Goal: Task Accomplishment & Management: Manage account settings

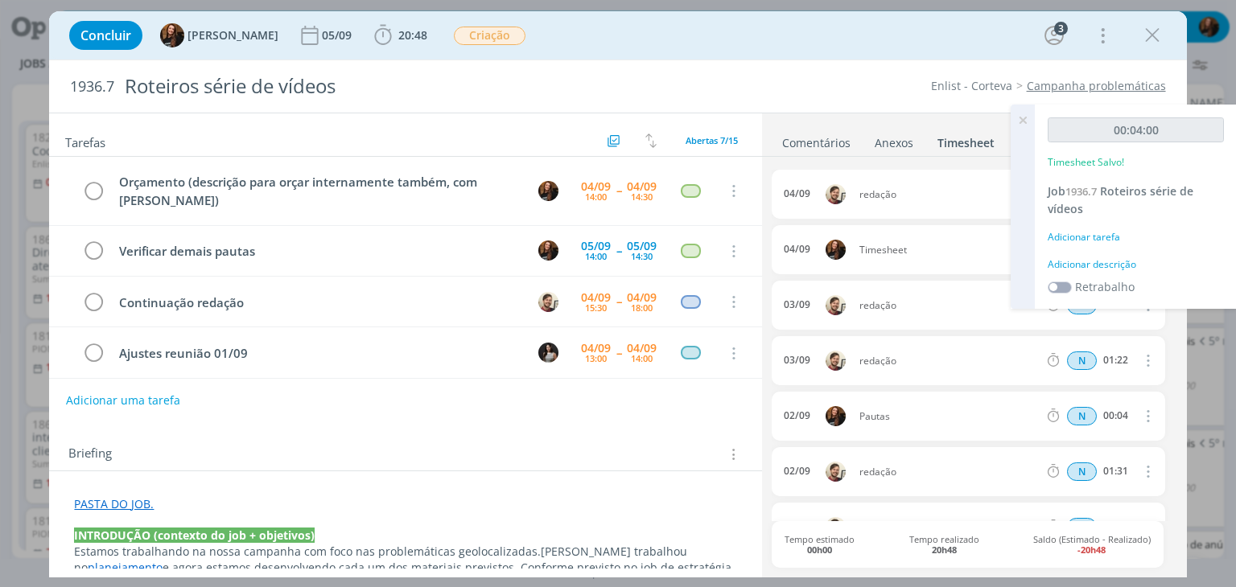
scroll to position [118, 0]
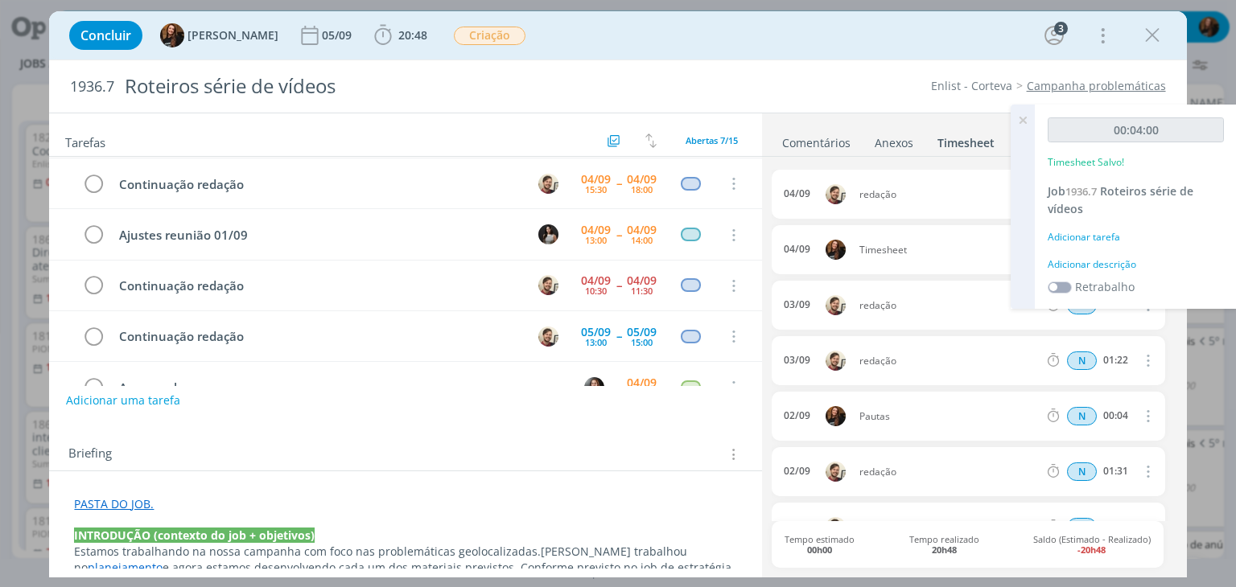
click at [1130, 259] on div "Adicionar descrição" at bounding box center [1136, 264] width 176 height 14
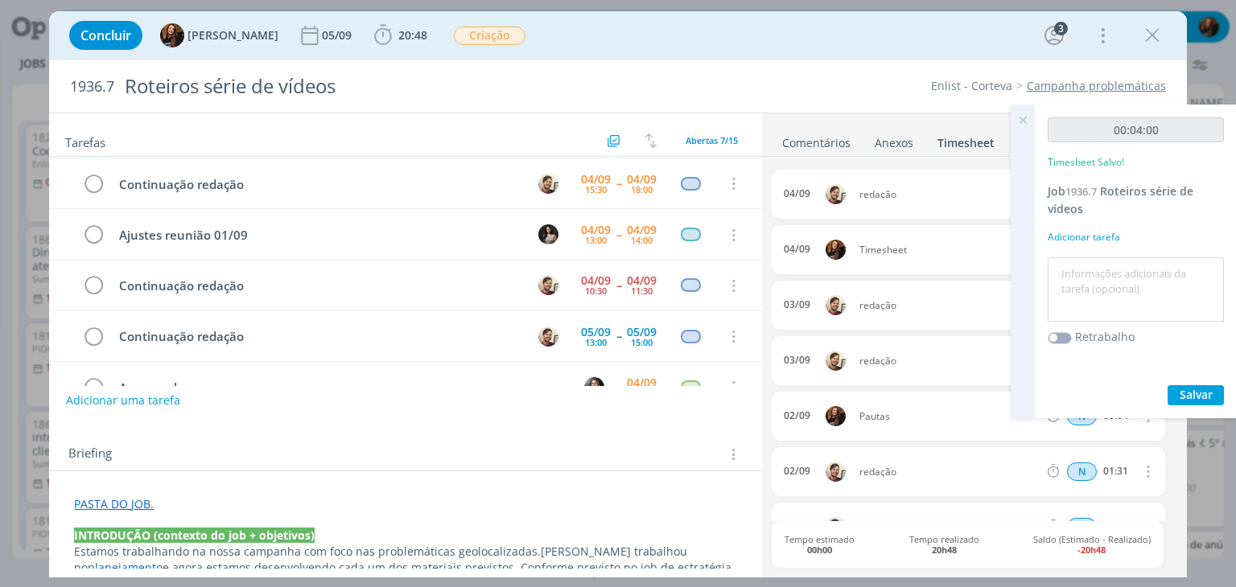
click at [1118, 267] on textarea at bounding box center [1136, 290] width 168 height 57
type textarea "P"
type textarea "Retorno para fornecedor (orçamentos)"
click at [1195, 395] on span "Salvar" at bounding box center [1196, 394] width 33 height 15
click at [1196, 388] on span "Salvar" at bounding box center [1196, 394] width 33 height 15
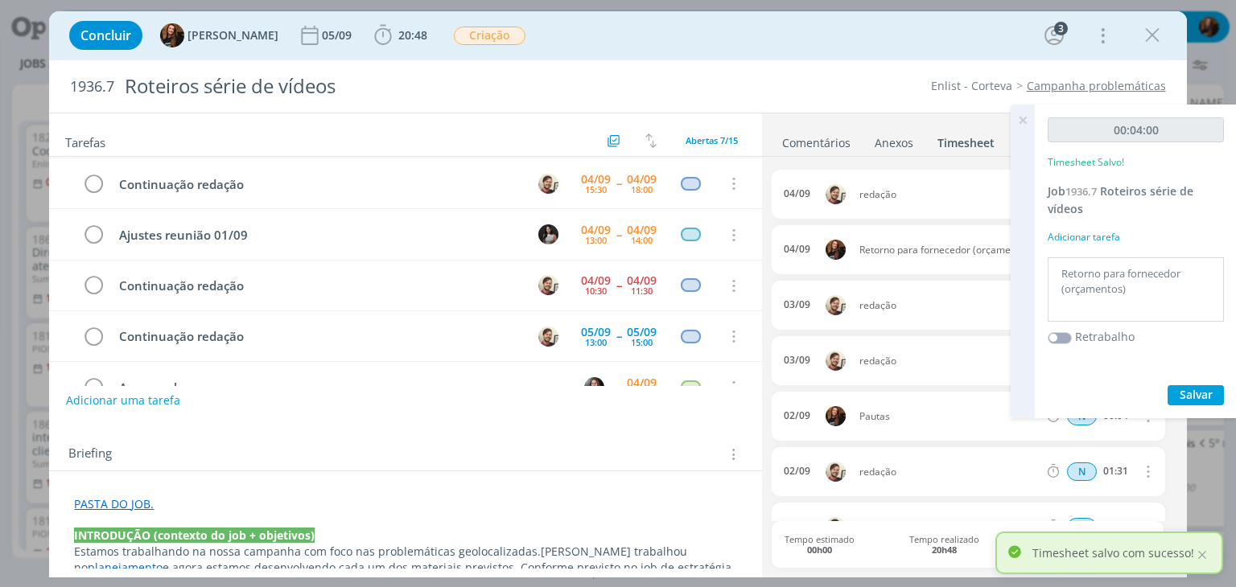
click at [1023, 120] on icon at bounding box center [1022, 120] width 29 height 31
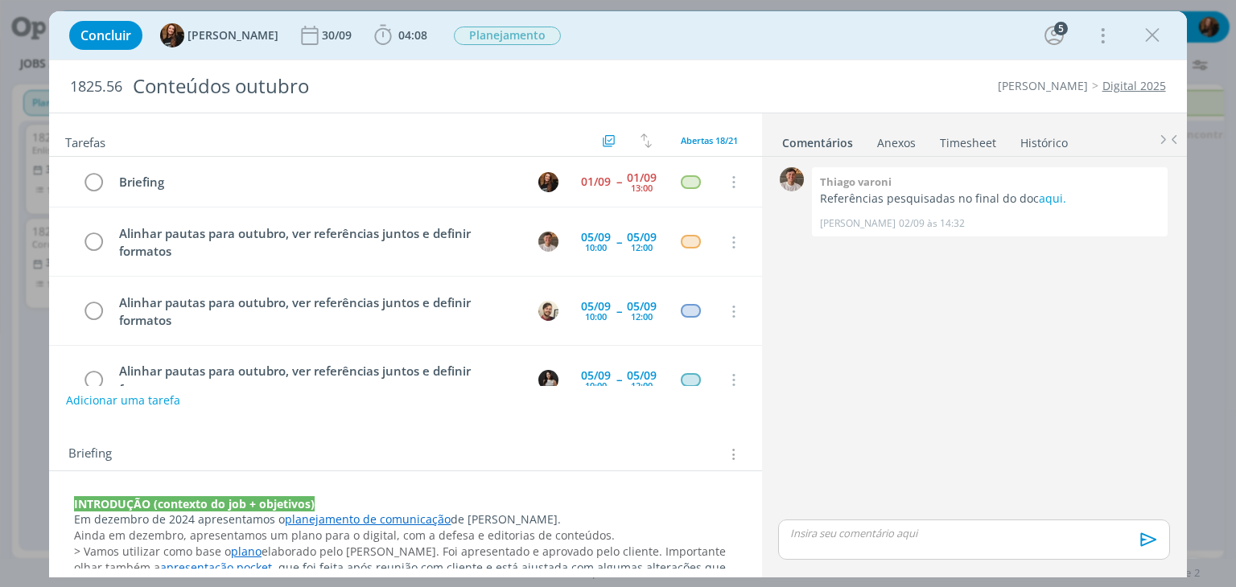
scroll to position [761, 0]
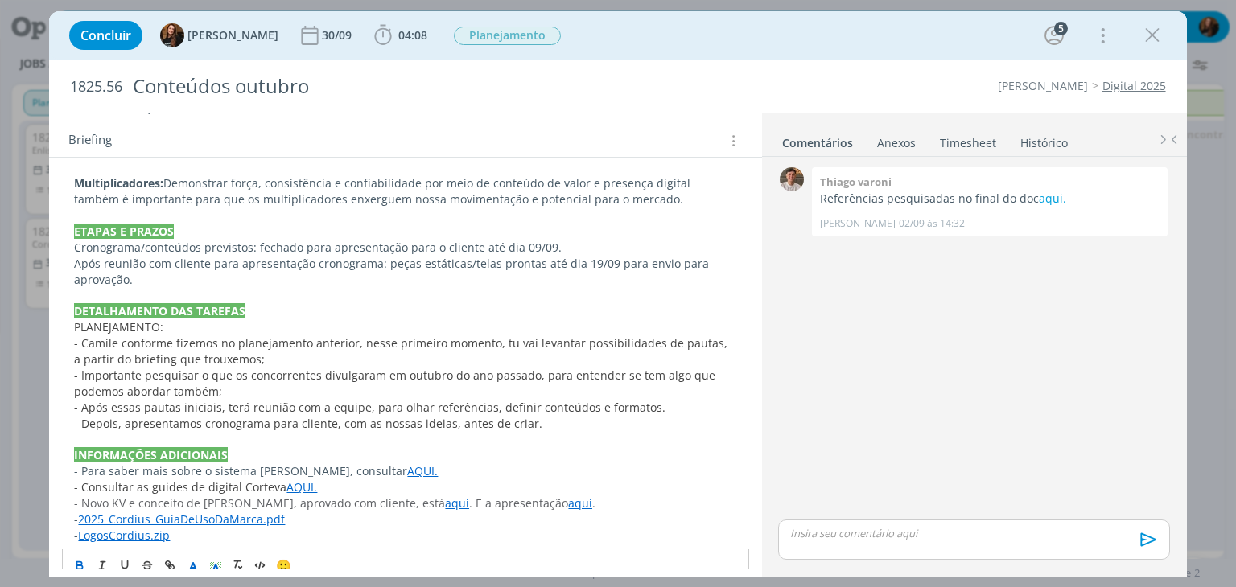
click at [410, 462] on div "INTRODUÇÃO (contexto do job + objetivos) Em dezembro de 2024 apresentamos o pla…" at bounding box center [405, 32] width 686 height 1035
click at [342, 480] on p "- Consultar as guides de digital Corteva AQUI." at bounding box center [405, 488] width 662 height 16
click at [407, 463] on link "AQUI." at bounding box center [422, 470] width 31 height 15
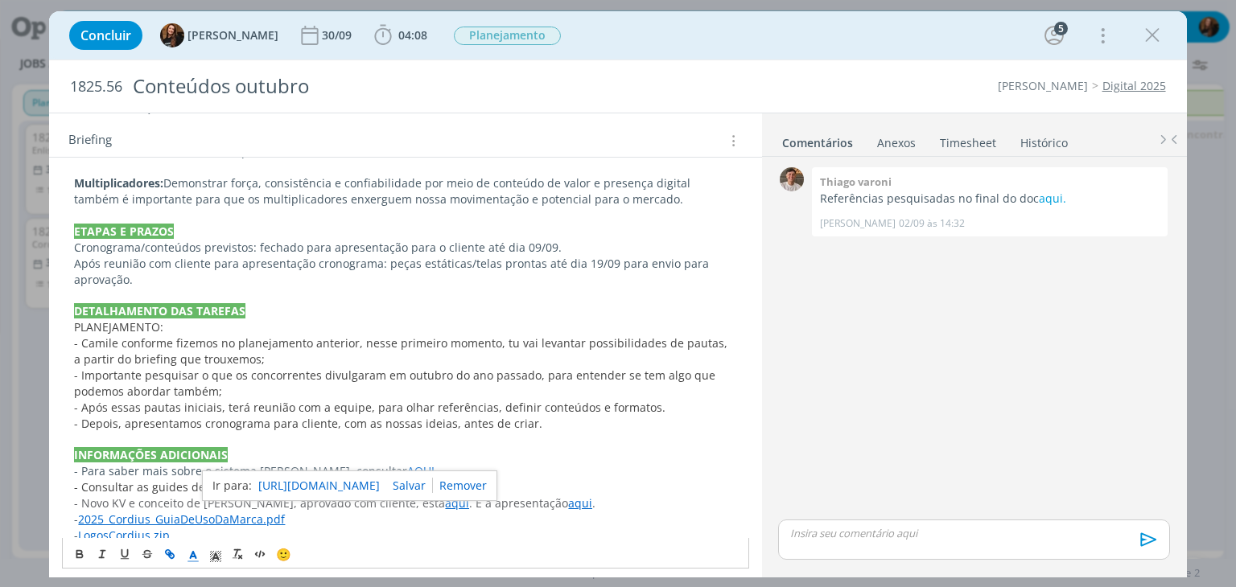
click at [367, 486] on link "[URL][DOMAIN_NAME]" at bounding box center [318, 486] width 121 height 21
click at [393, 447] on p "INFORMAÇÕES ADICIONAIS" at bounding box center [405, 455] width 662 height 16
click at [326, 480] on p "- Consultar as guides de digital Corteva AQUI." at bounding box center [405, 488] width 662 height 16
drag, startPoint x: 179, startPoint y: 448, endPoint x: 379, endPoint y: 445, distance: 200.4
click at [379, 463] on p "- Para saber mais sobre o sistema [PERSON_NAME], consultar AQUI." at bounding box center [405, 471] width 662 height 16
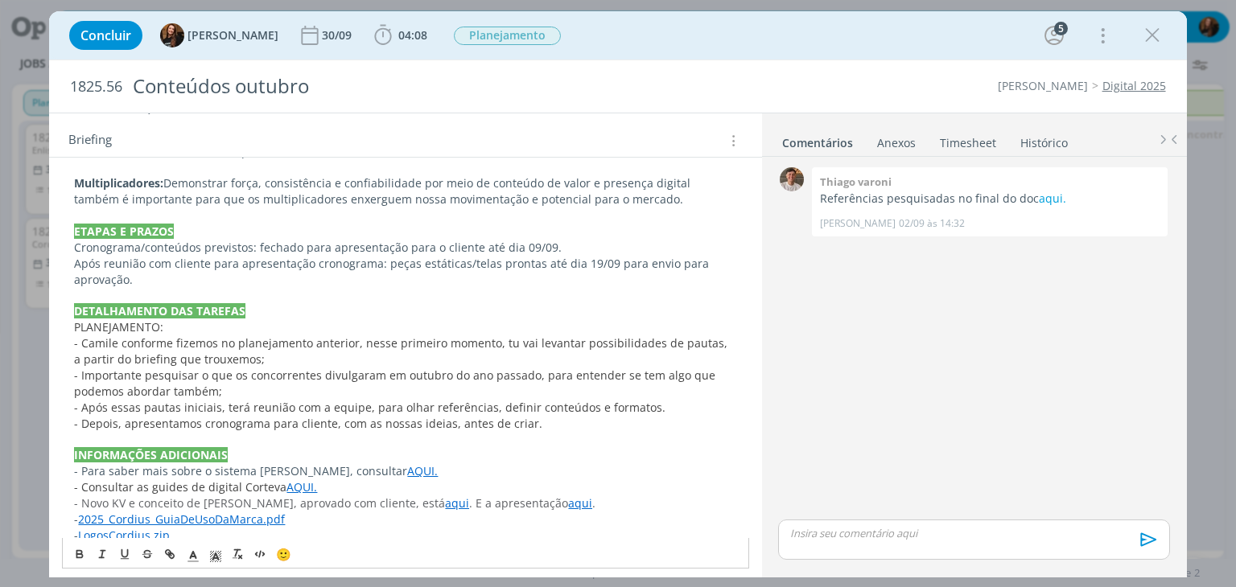
click at [348, 480] on p "- Consultar as guides de digital Corteva AQUI." at bounding box center [405, 488] width 662 height 16
drag, startPoint x: 203, startPoint y: 458, endPoint x: 343, endPoint y: 458, distance: 140.0
click at [343, 463] on p "- Para saber mais sobre o sistema [PERSON_NAME], consultar AQUI." at bounding box center [405, 471] width 662 height 16
click at [348, 480] on p "- Consultar as guides de digital Corteva AQUI." at bounding box center [405, 488] width 662 height 16
click at [397, 480] on p "- Consultar as guides de digital Corteva AQUI." at bounding box center [405, 488] width 662 height 16
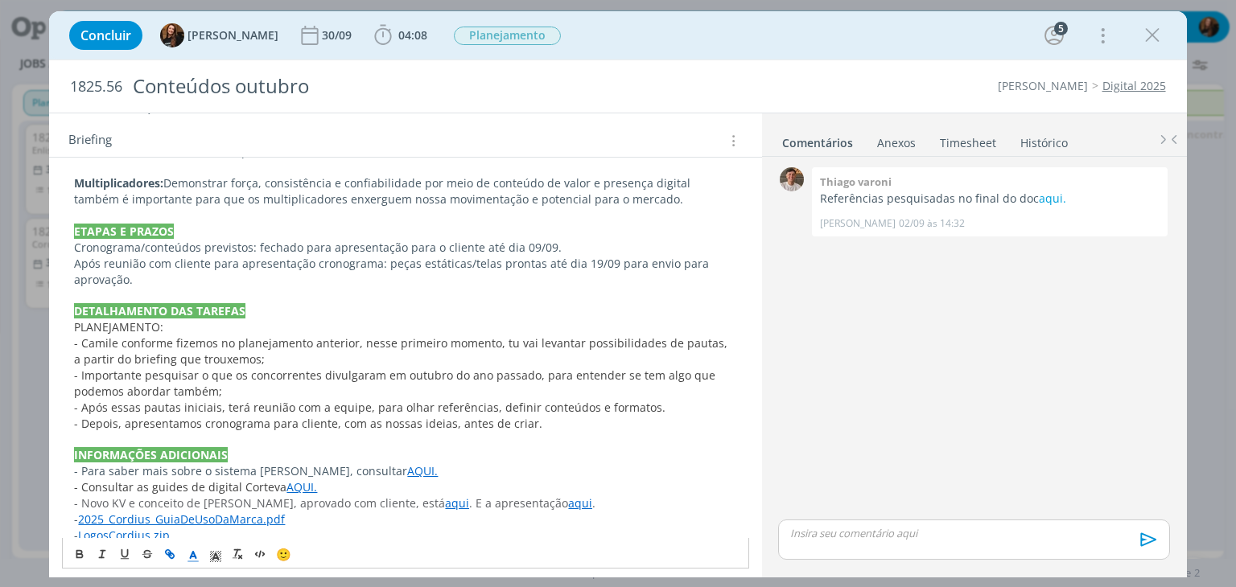
click at [284, 463] on p "- Para saber mais sobre o sistema [PERSON_NAME], consultar AQUI." at bounding box center [405, 471] width 662 height 16
click at [407, 463] on link "AQUI." at bounding box center [422, 470] width 31 height 15
click at [420, 463] on p "- Para saber mais sobre o sistema [PERSON_NAME], consultar AQUI." at bounding box center [405, 471] width 662 height 16
click at [233, 528] on p "- LogosCordius.zip" at bounding box center [405, 536] width 662 height 16
click at [232, 512] on link "2025_Cordius_GuiaDeUsoDaMarca.pdf" at bounding box center [181, 519] width 207 height 15
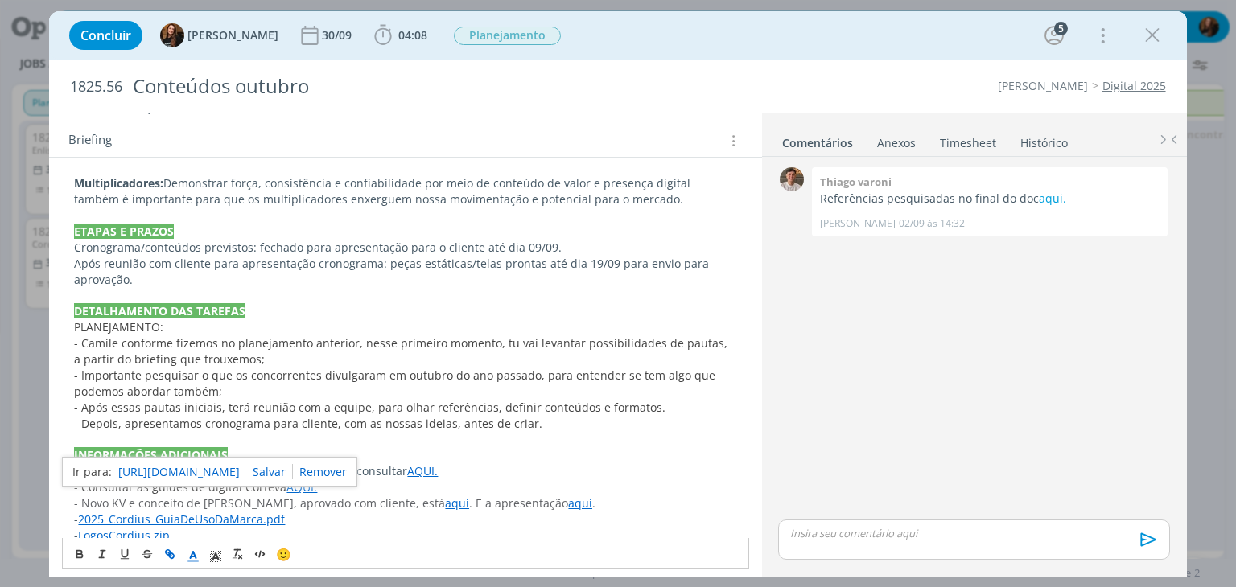
click at [209, 528] on p "- LogosCordius.zip" at bounding box center [405, 536] width 662 height 16
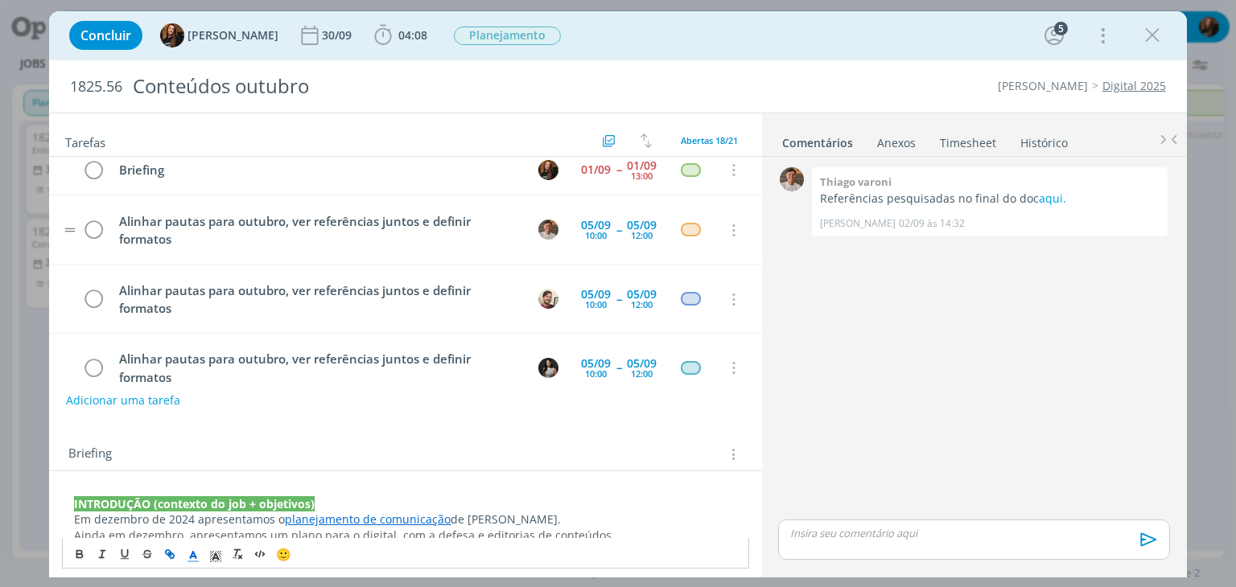
scroll to position [0, 0]
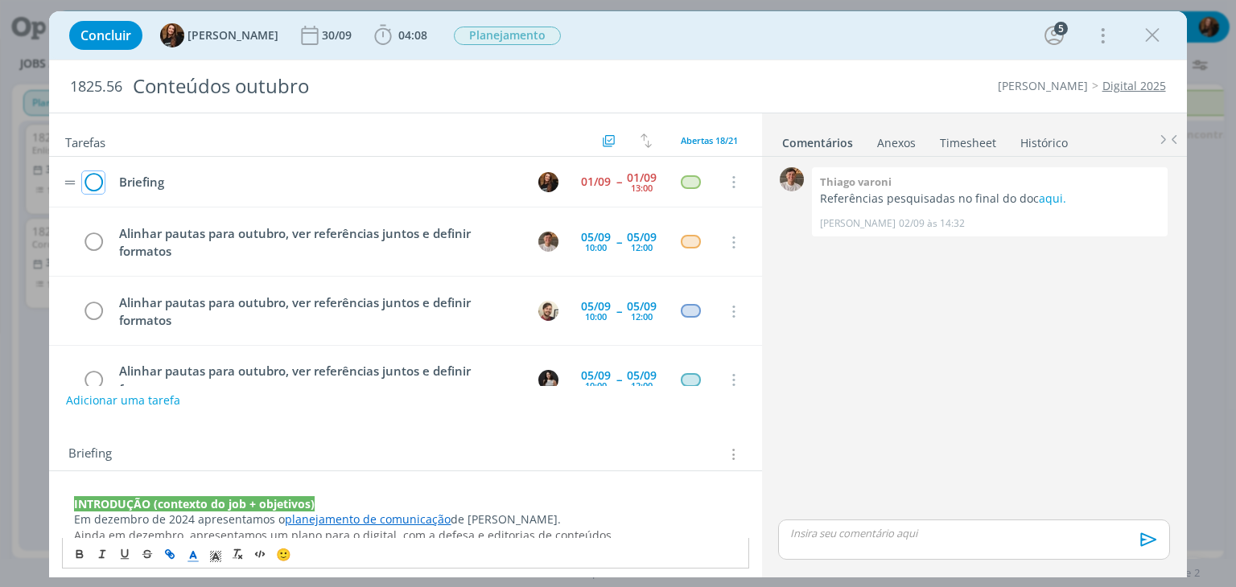
click at [95, 174] on icon "dialog" at bounding box center [93, 183] width 23 height 24
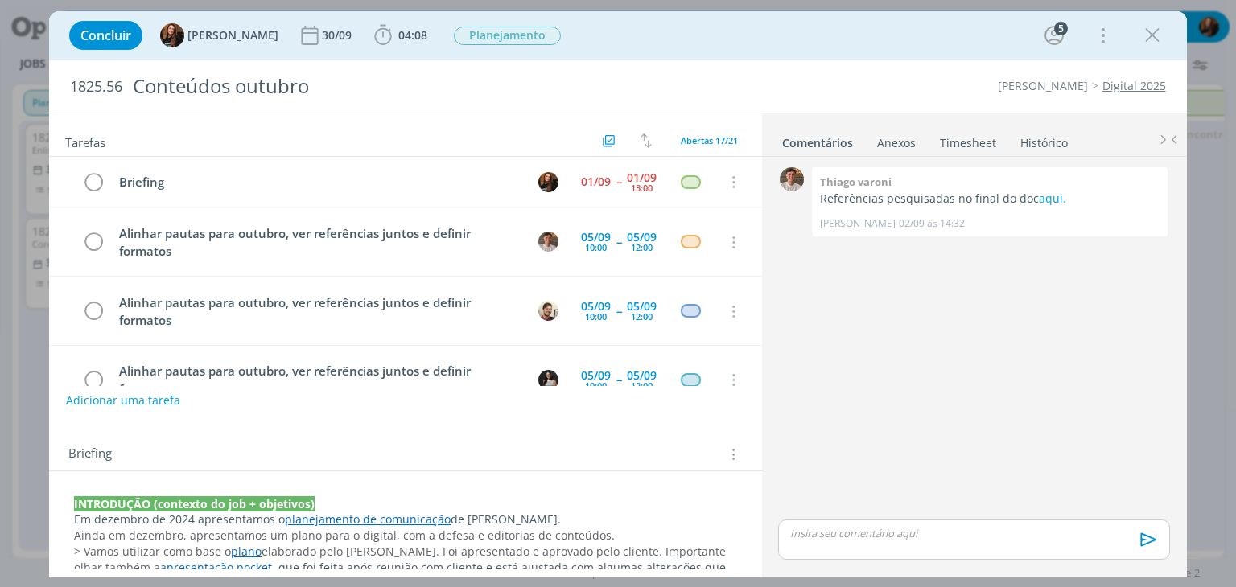
click at [985, 133] on link "Timesheet" at bounding box center [968, 139] width 58 height 23
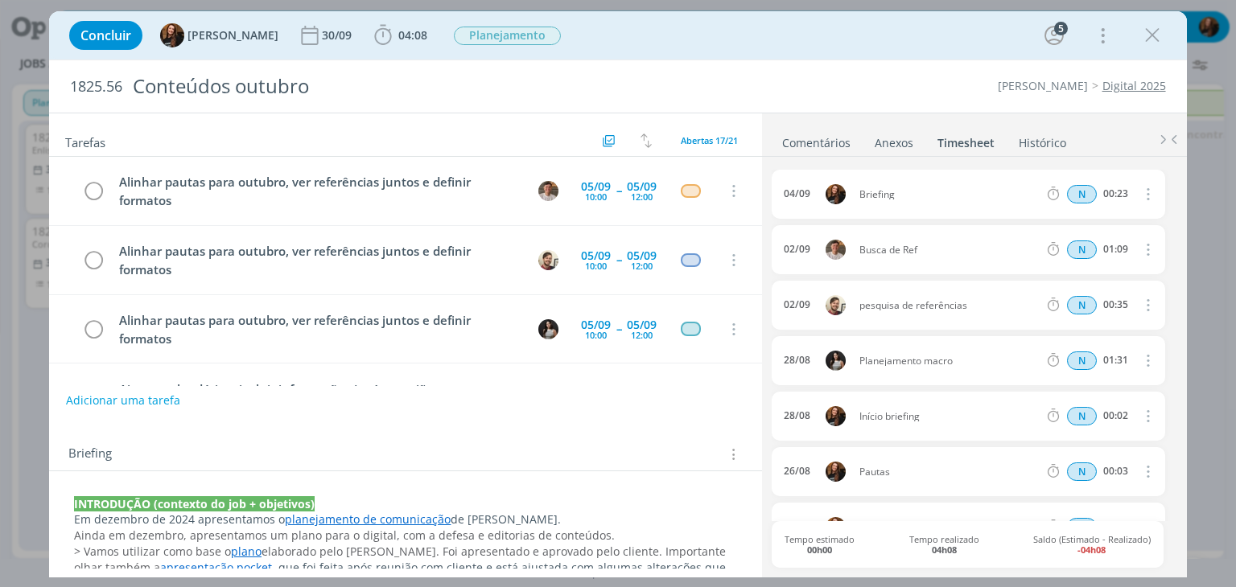
click at [822, 142] on link "Comentários" at bounding box center [816, 139] width 70 height 23
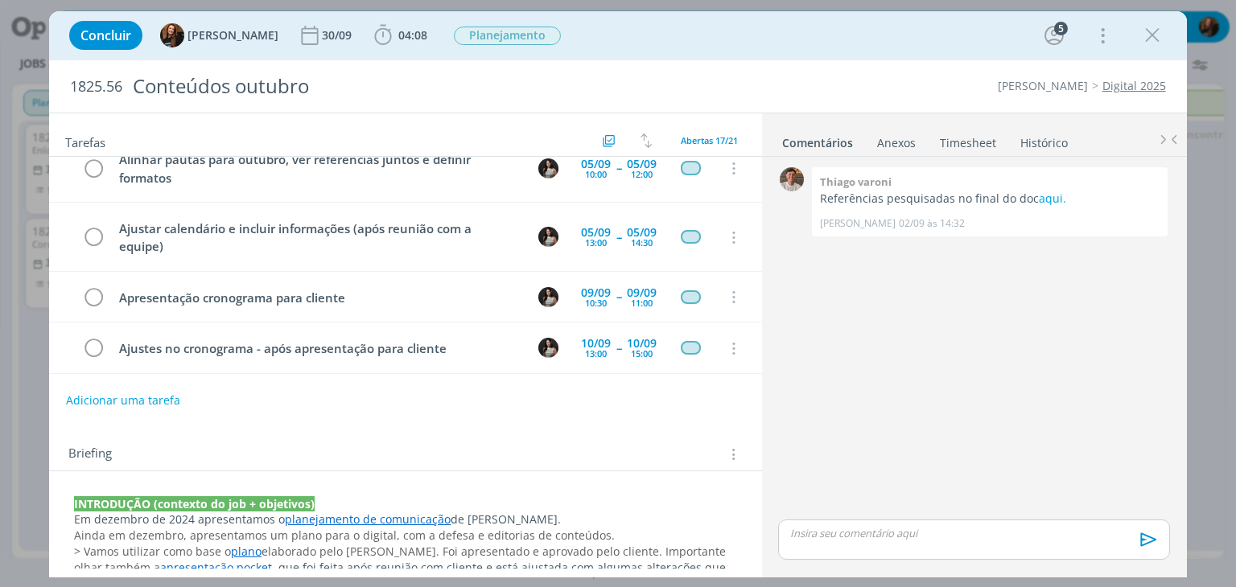
click at [953, 149] on link "Timesheet" at bounding box center [968, 139] width 58 height 23
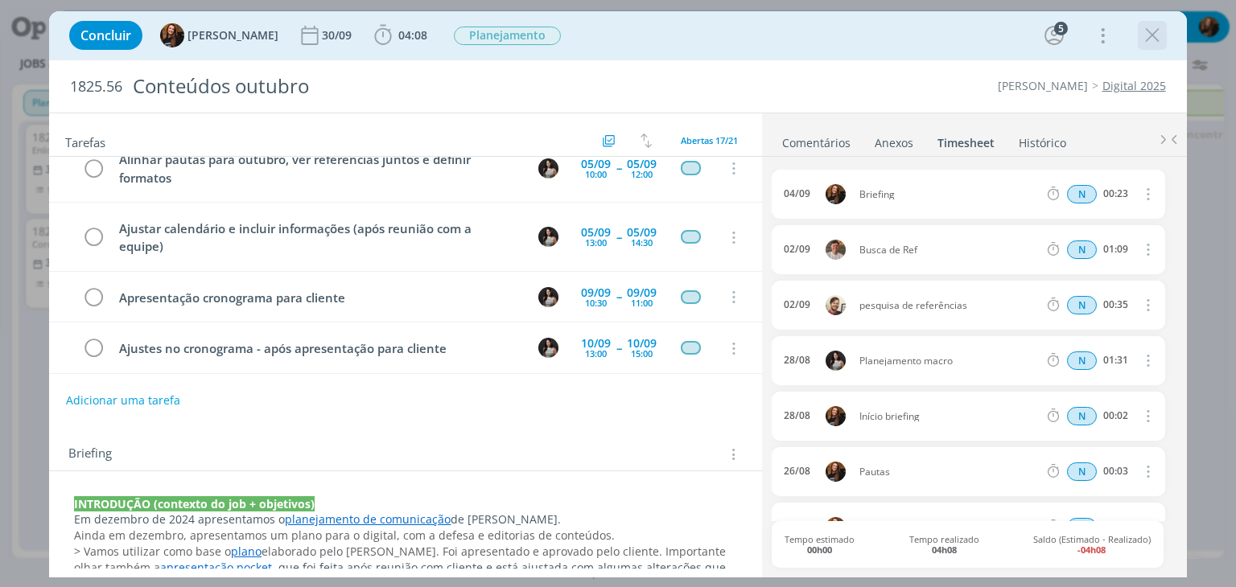
click at [1159, 33] on icon "dialog" at bounding box center [1152, 35] width 24 height 24
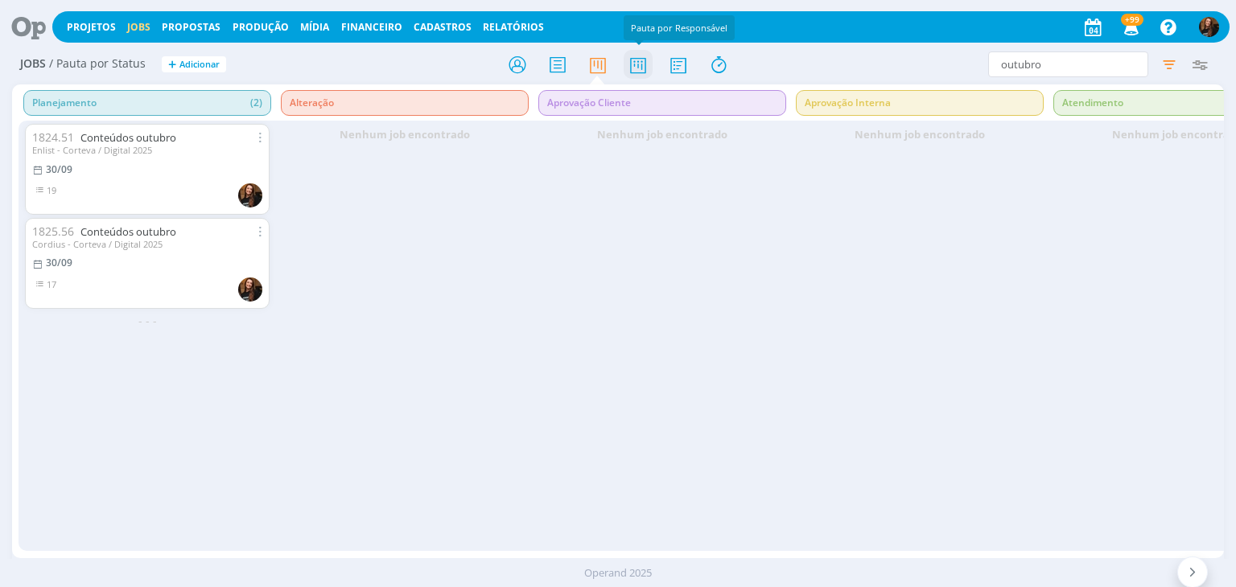
click at [646, 68] on icon at bounding box center [638, 64] width 29 height 31
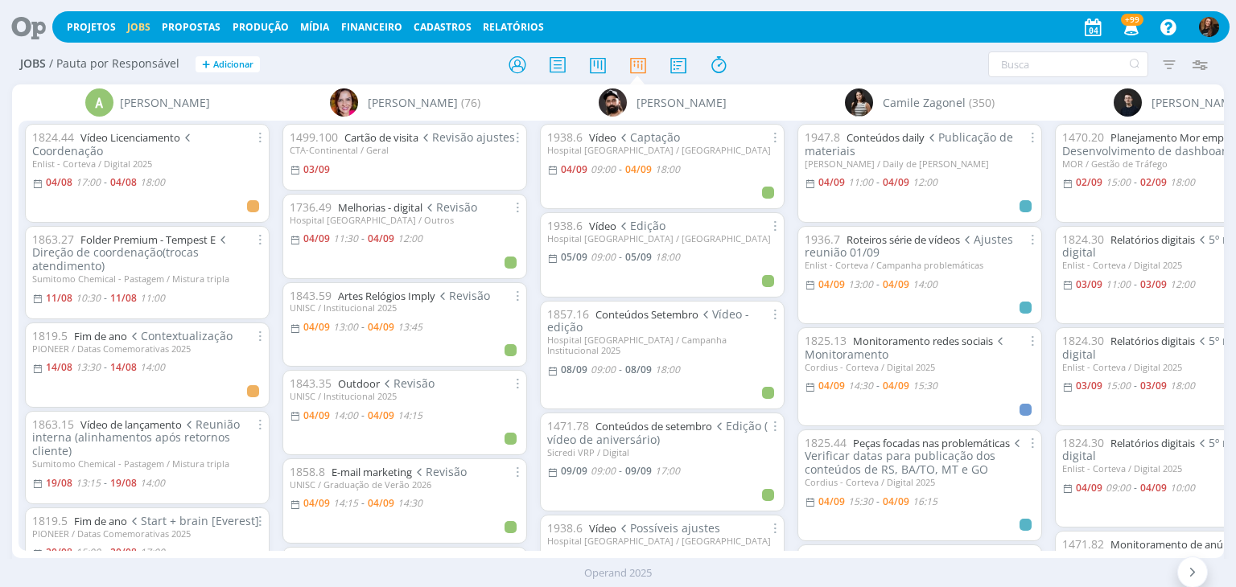
drag, startPoint x: 496, startPoint y: 30, endPoint x: 743, endPoint y: 2, distance: 249.3
click at [496, 29] on link "Relatórios" at bounding box center [513, 27] width 61 height 14
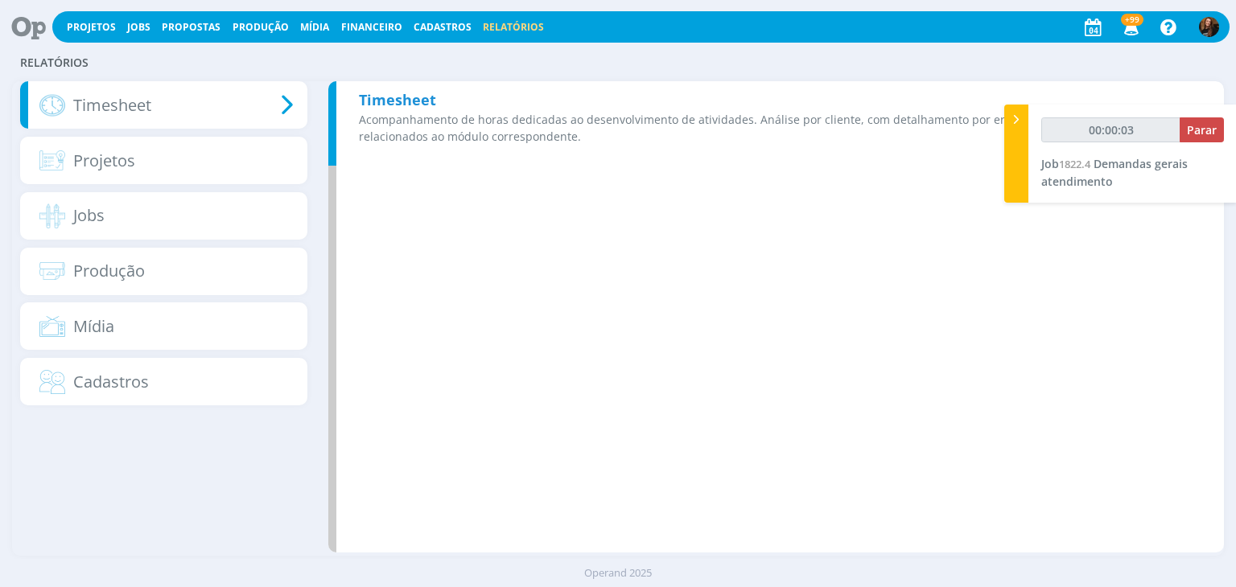
click at [534, 95] on div "Timesheet Acompanhamento de horas dedicadas ao desenvolvimento de atividades. A…" at bounding box center [776, 123] width 896 height 84
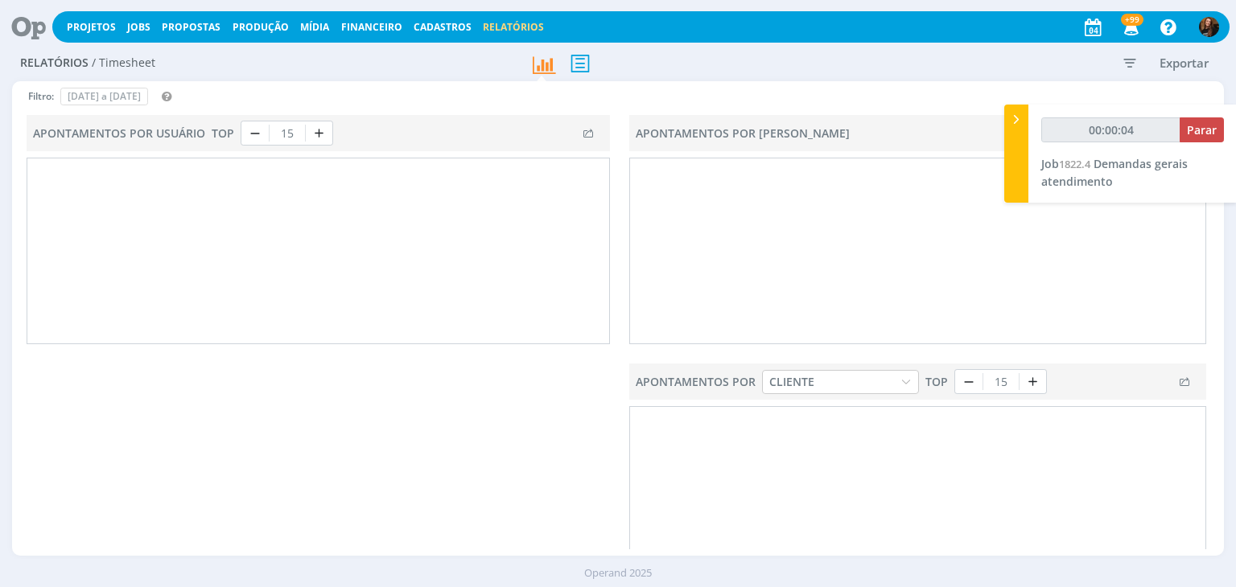
type input "00:00:05"
click at [1017, 130] on div at bounding box center [1016, 154] width 24 height 98
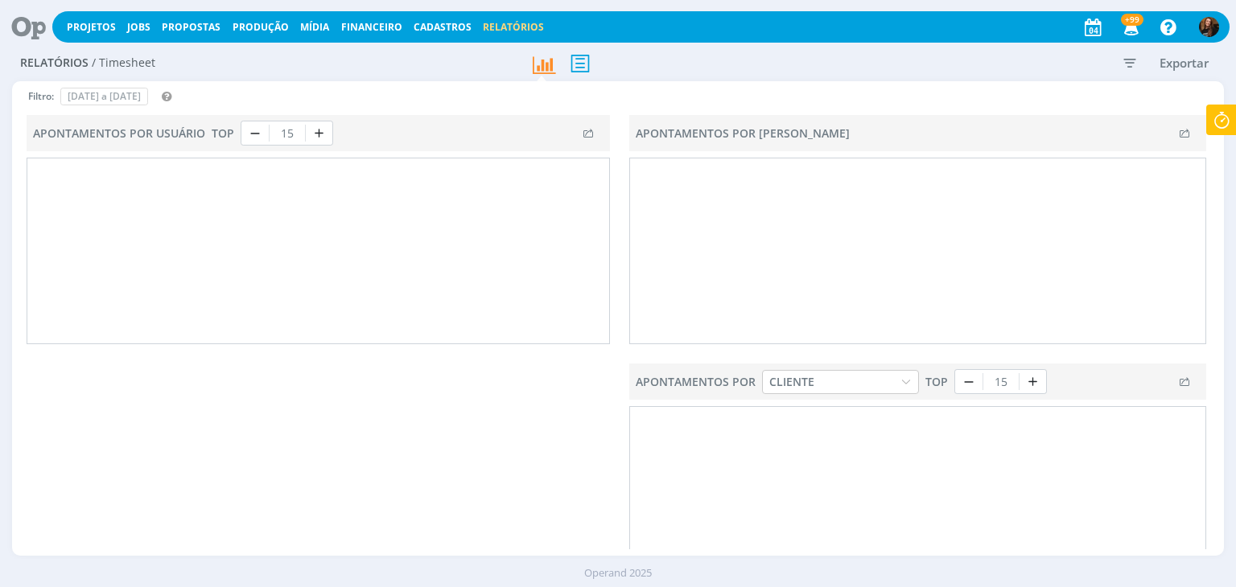
click at [1123, 59] on icon "button" at bounding box center [1129, 62] width 29 height 29
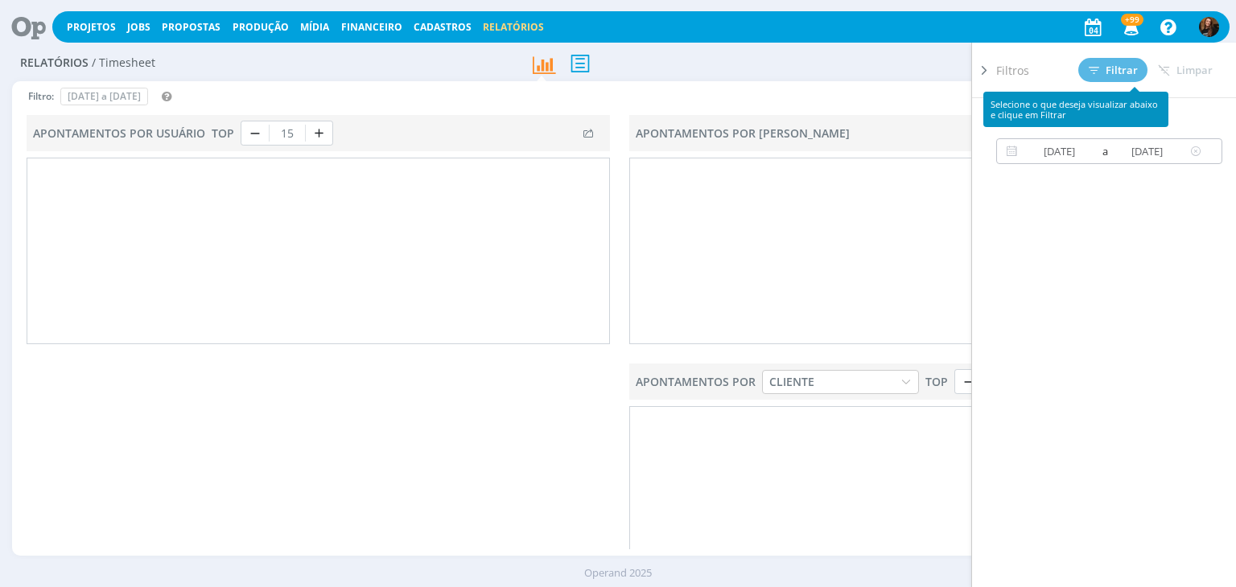
click at [1052, 146] on input "[DATE]" at bounding box center [1059, 151] width 77 height 19
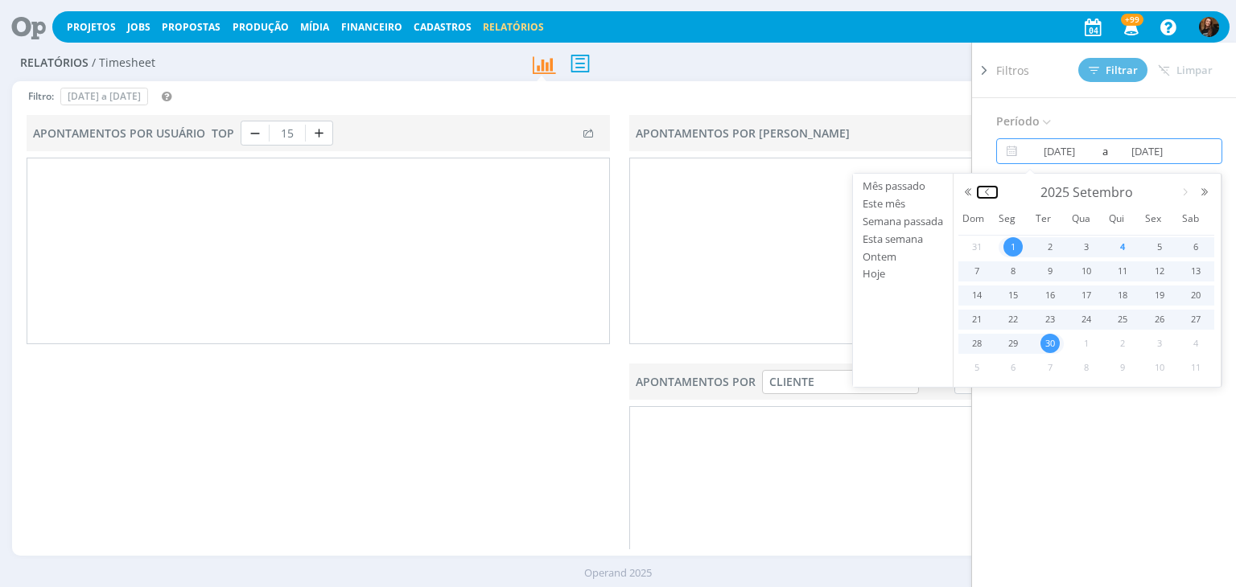
drag, startPoint x: 986, startPoint y: 187, endPoint x: 1001, endPoint y: 197, distance: 17.4
click at [985, 187] on button "button" at bounding box center [987, 192] width 19 height 11
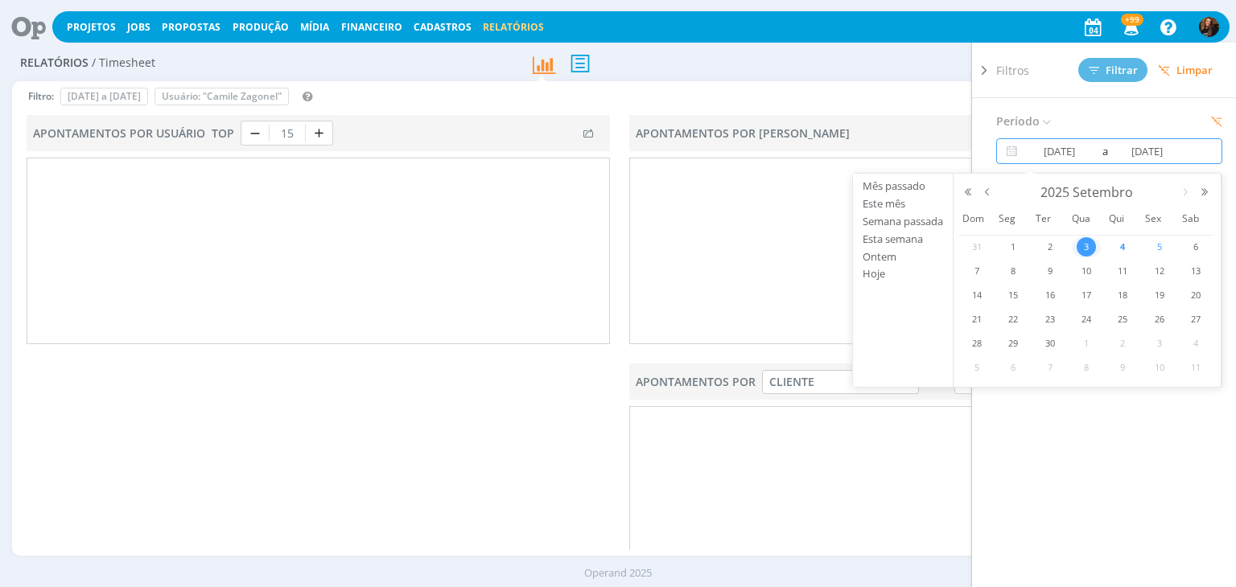
type input "[DATE]"
click at [1159, 247] on span "5" at bounding box center [1159, 246] width 19 height 19
click at [1159, 245] on span "5" at bounding box center [1159, 246] width 19 height 19
type input "[DATE]"
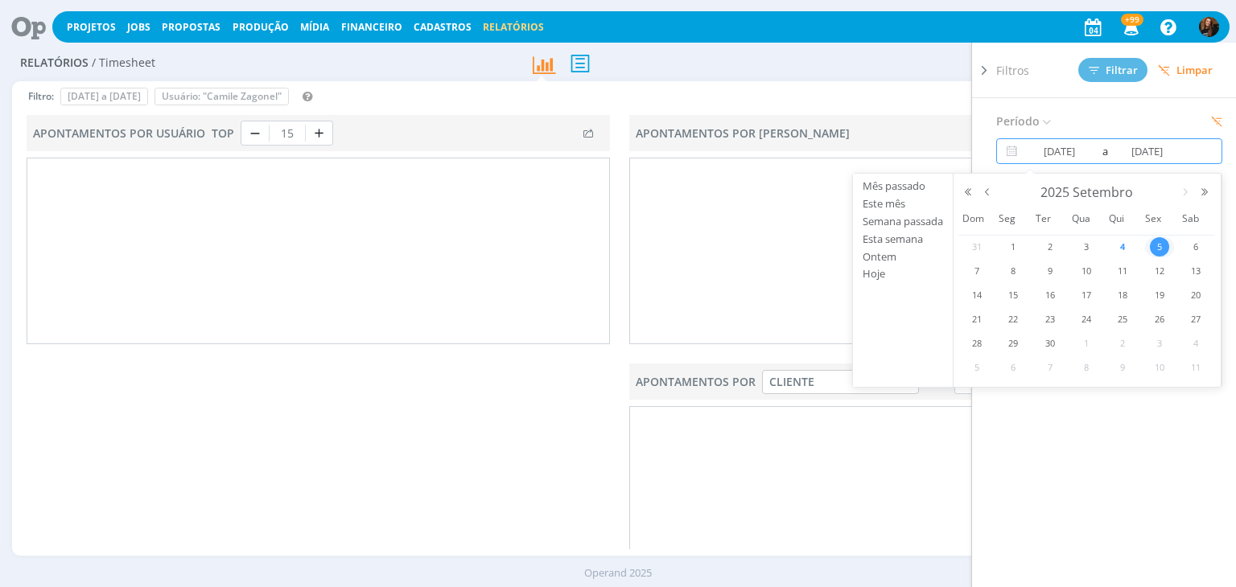
type input "[DATE]"
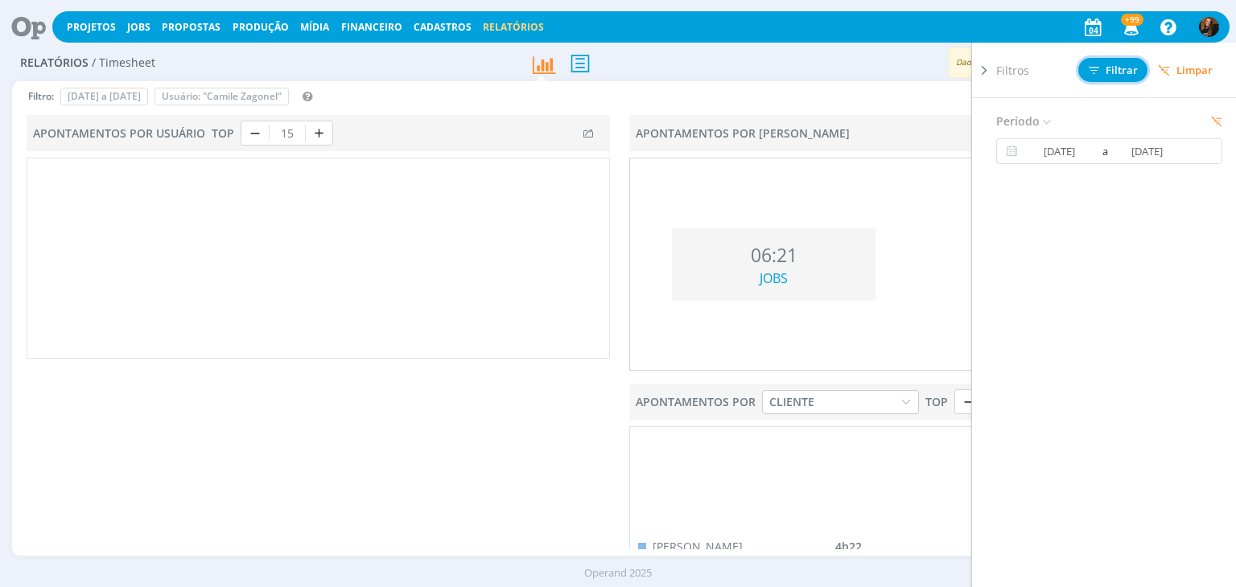
click at [1118, 67] on span "Filtrar" at bounding box center [1113, 70] width 49 height 10
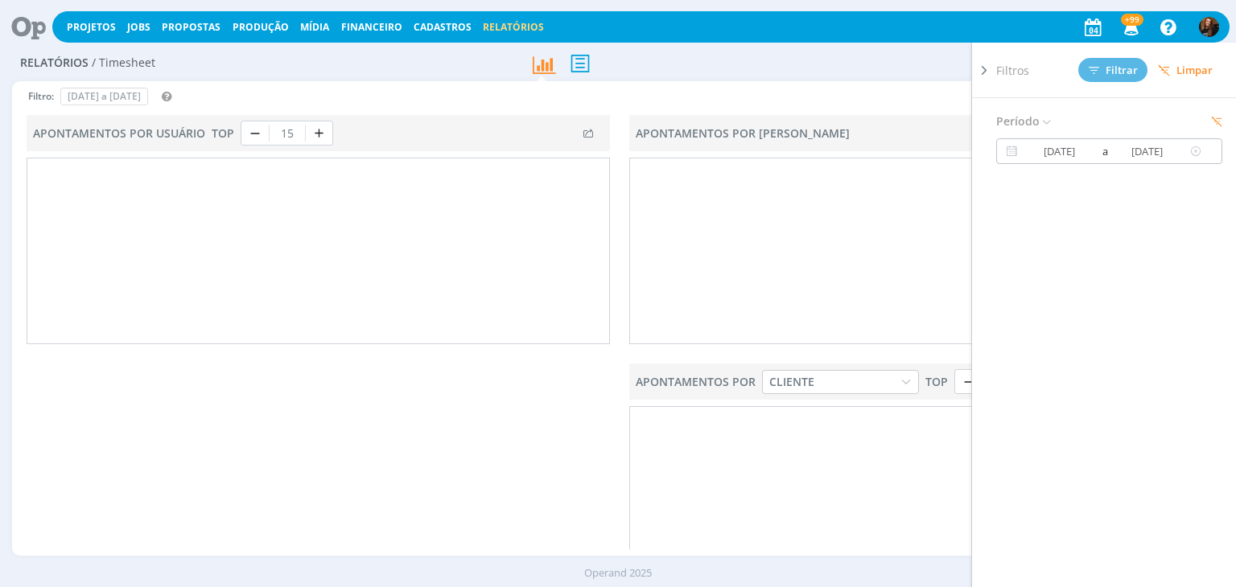
click at [1073, 151] on input "[DATE]" at bounding box center [1059, 151] width 77 height 19
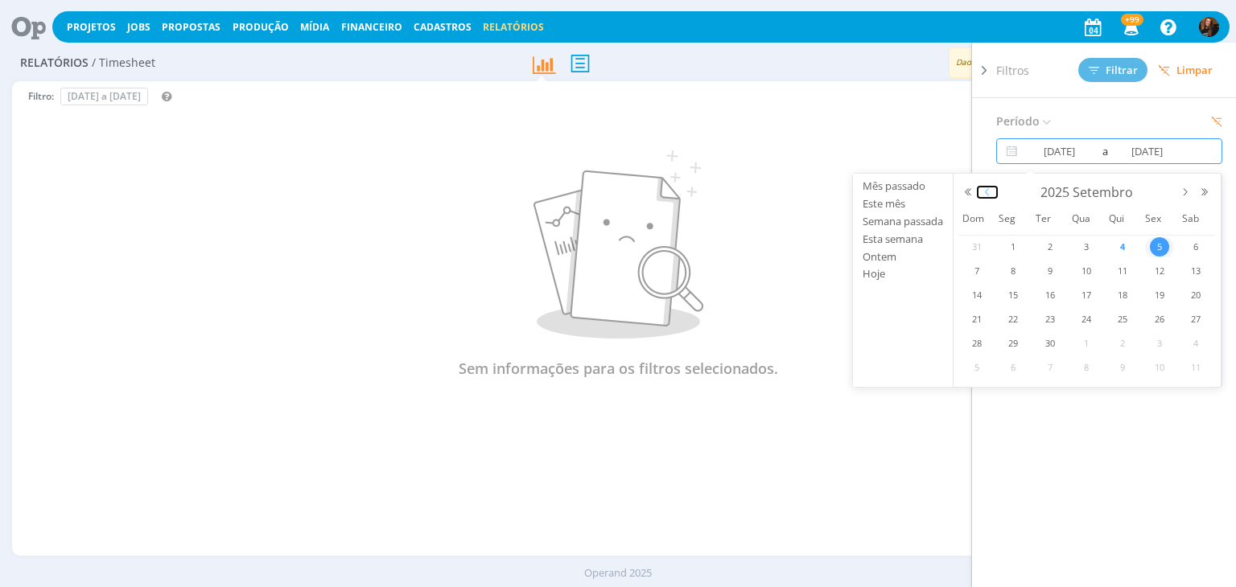
click at [990, 192] on button "button" at bounding box center [987, 192] width 19 height 11
click at [1149, 240] on div "1" at bounding box center [1159, 247] width 36 height 20
click at [1155, 237] on span "1" at bounding box center [1159, 246] width 19 height 19
type input "[DATE]"
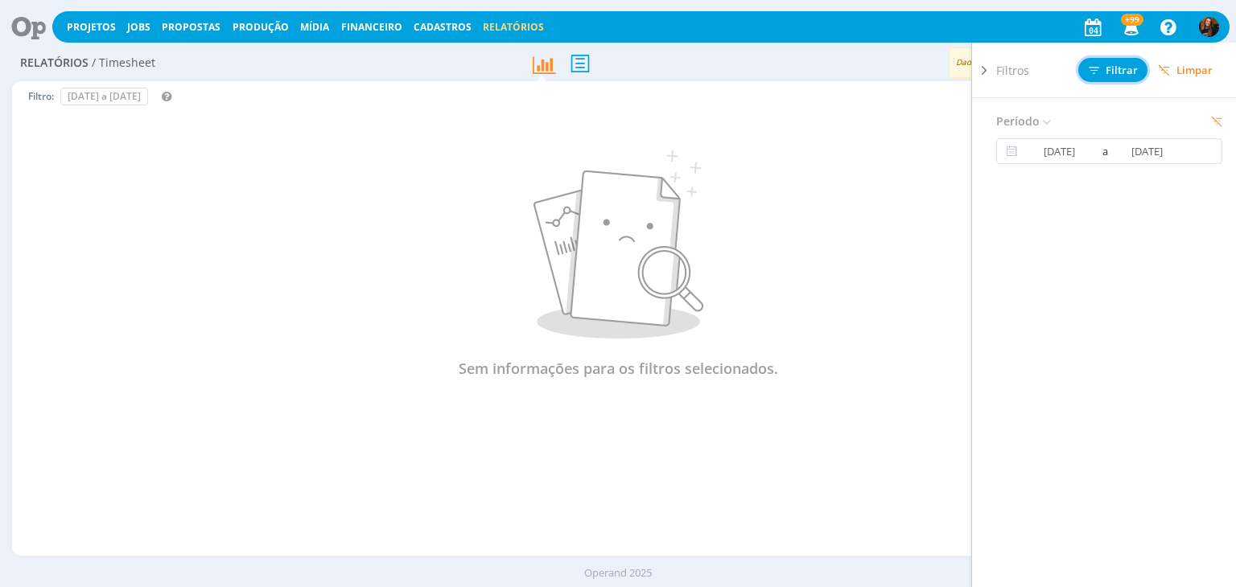
click at [1110, 66] on span "Filtrar" at bounding box center [1113, 70] width 49 height 10
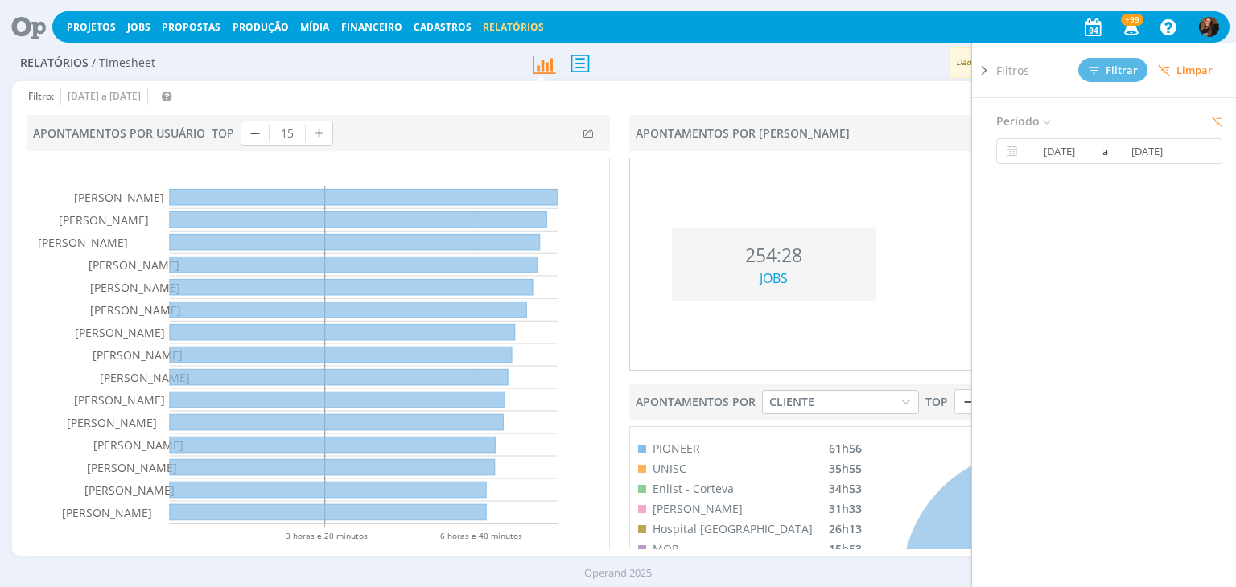
click at [983, 70] on icon at bounding box center [984, 70] width 16 height 17
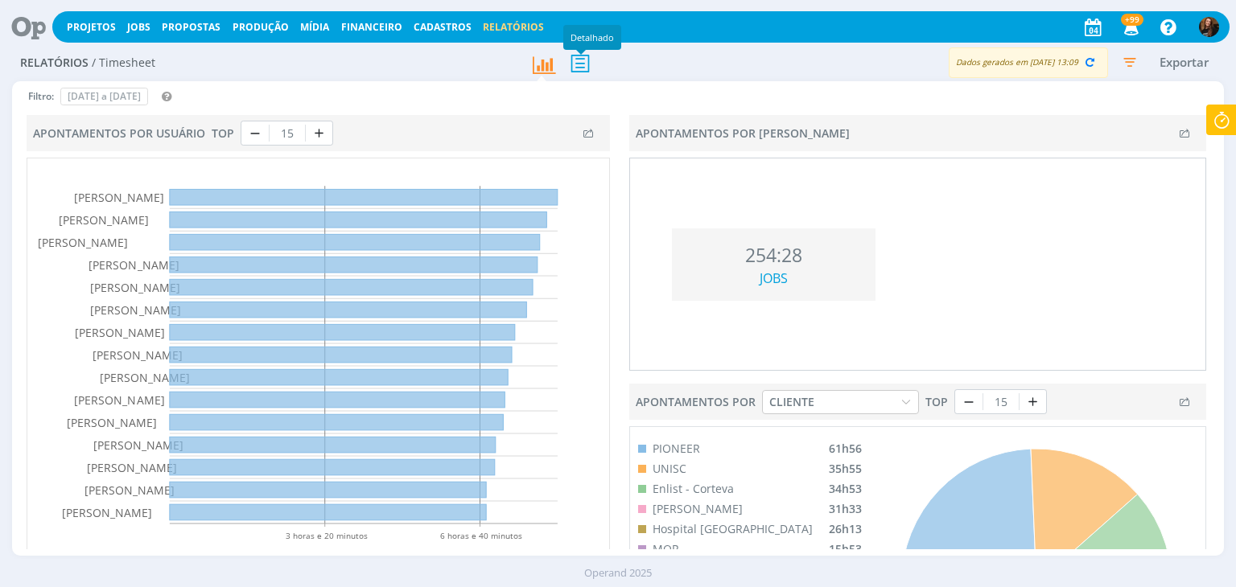
click at [586, 55] on icon at bounding box center [580, 63] width 34 height 33
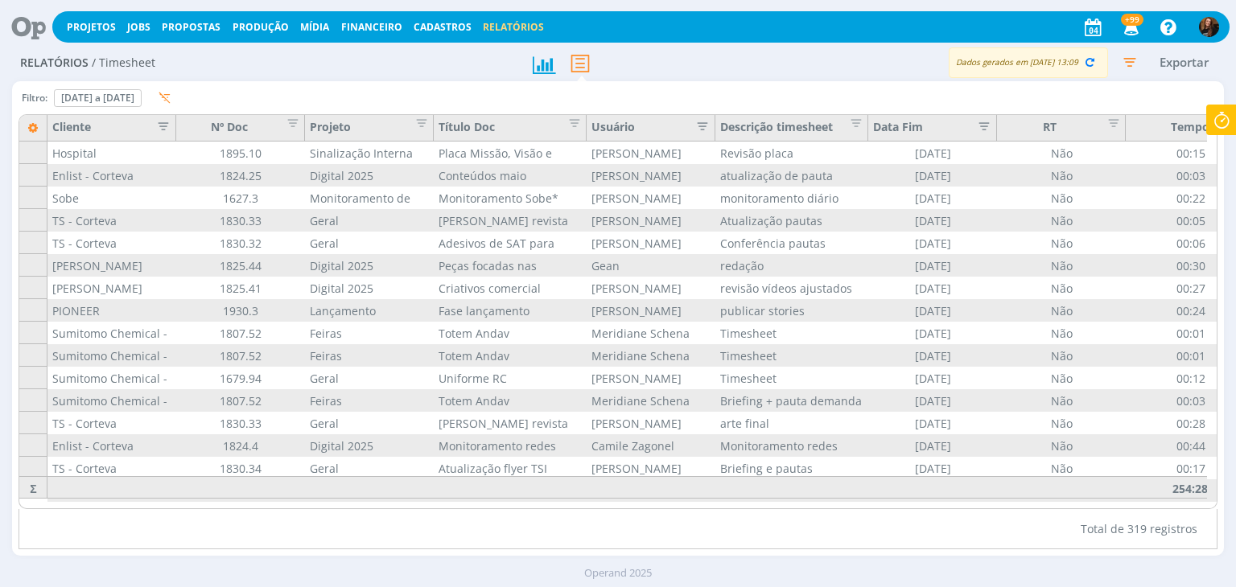
click at [701, 122] on icon "button" at bounding box center [698, 125] width 16 height 16
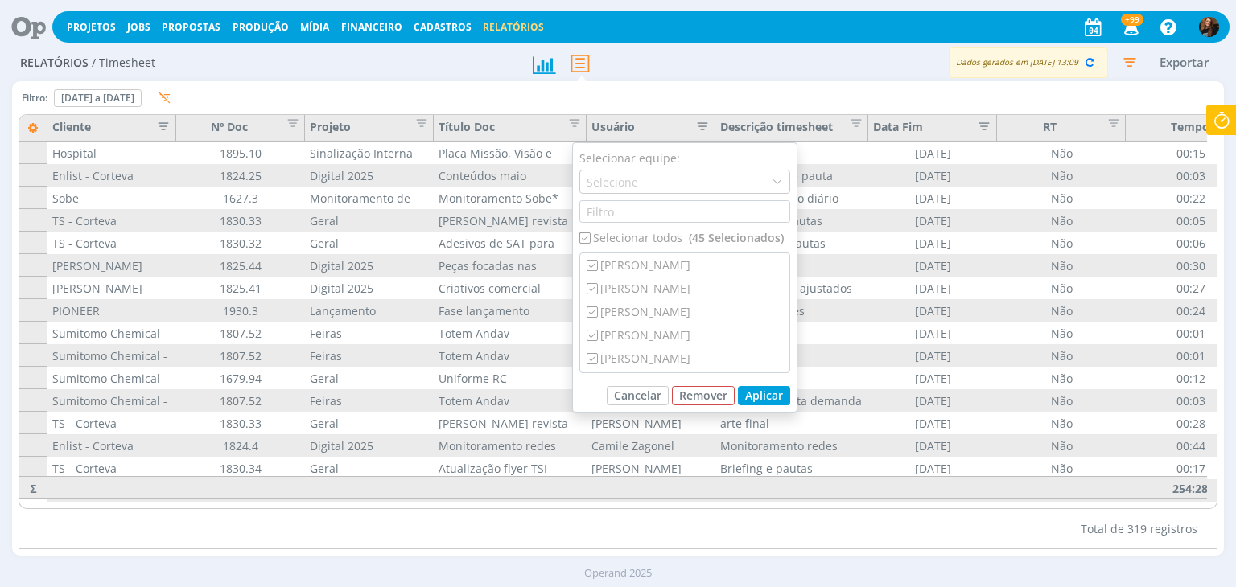
drag, startPoint x: 589, startPoint y: 232, endPoint x: 583, endPoint y: 239, distance: 9.7
click at [588, 236] on div "Selecionar todos (45 Selecionados)" at bounding box center [684, 237] width 211 height 17
checkbox input "false"
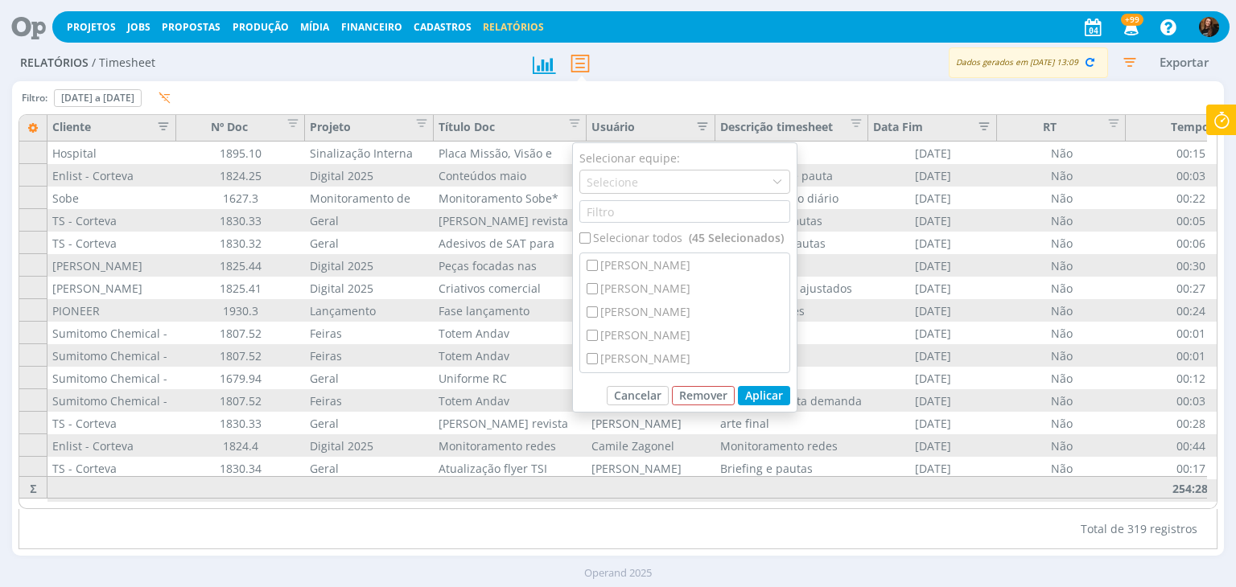
checkbox input "false"
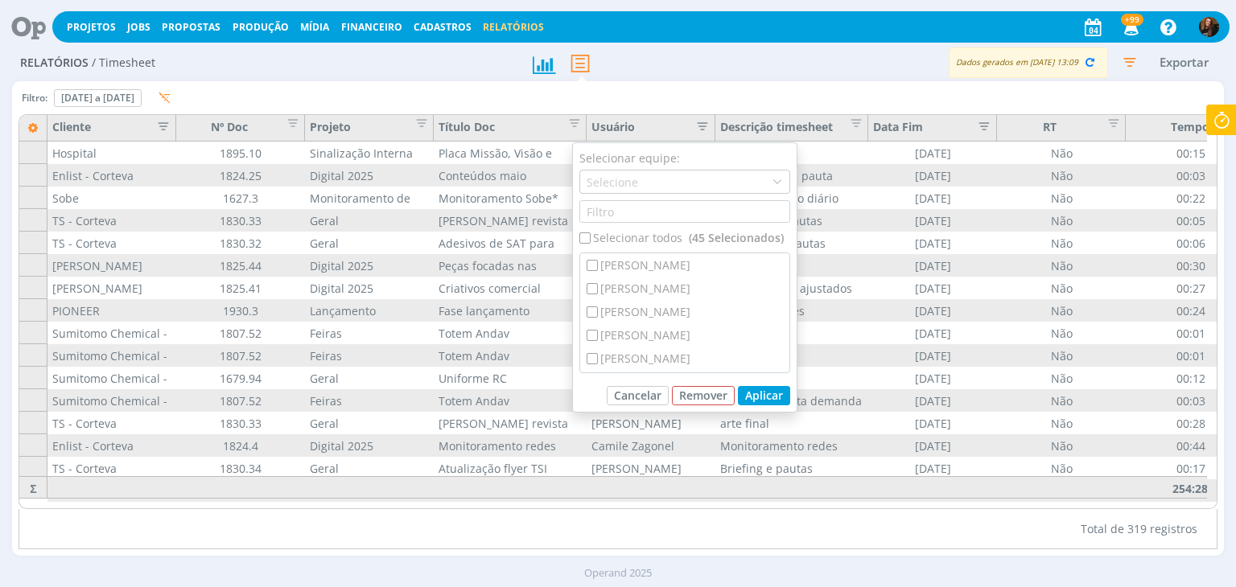
checkbox input "false"
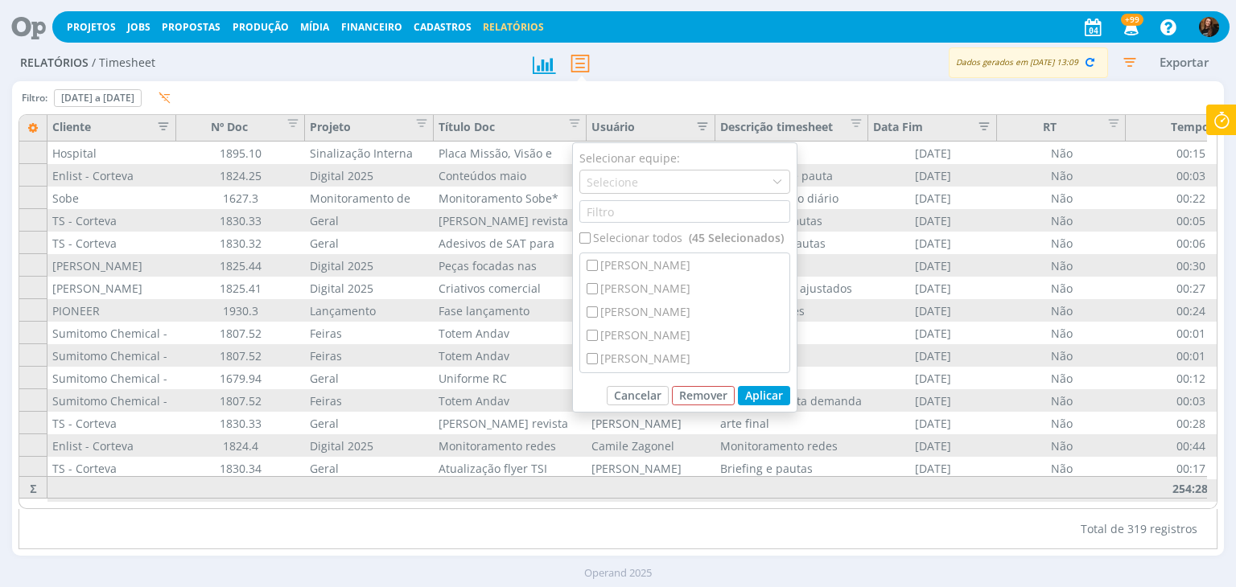
checkbox input "false"
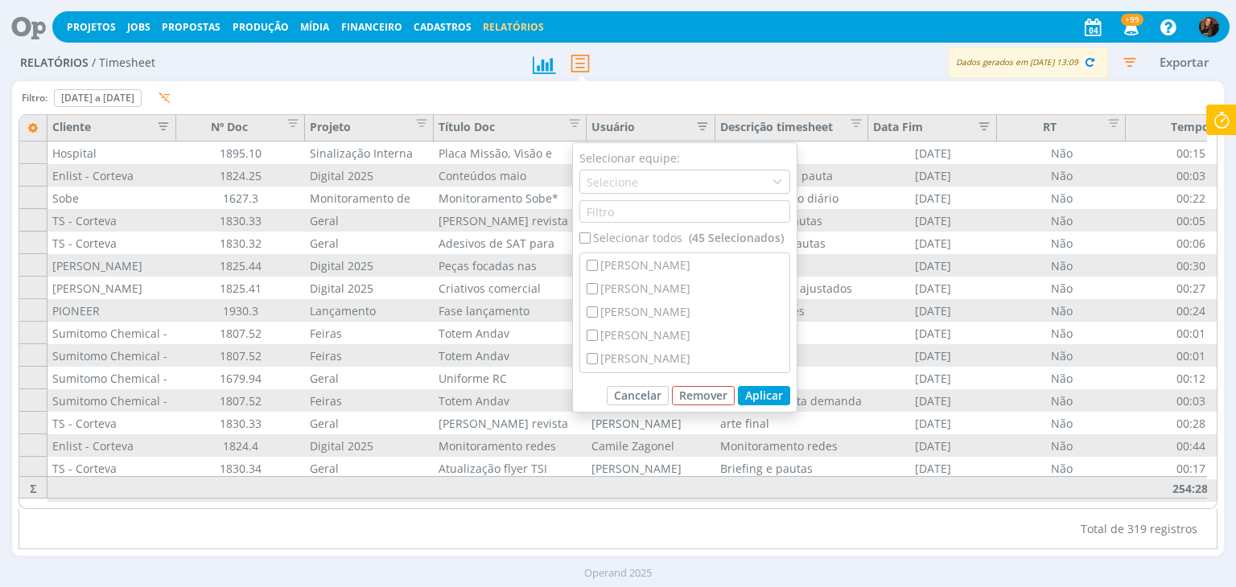
checkbox input "false"
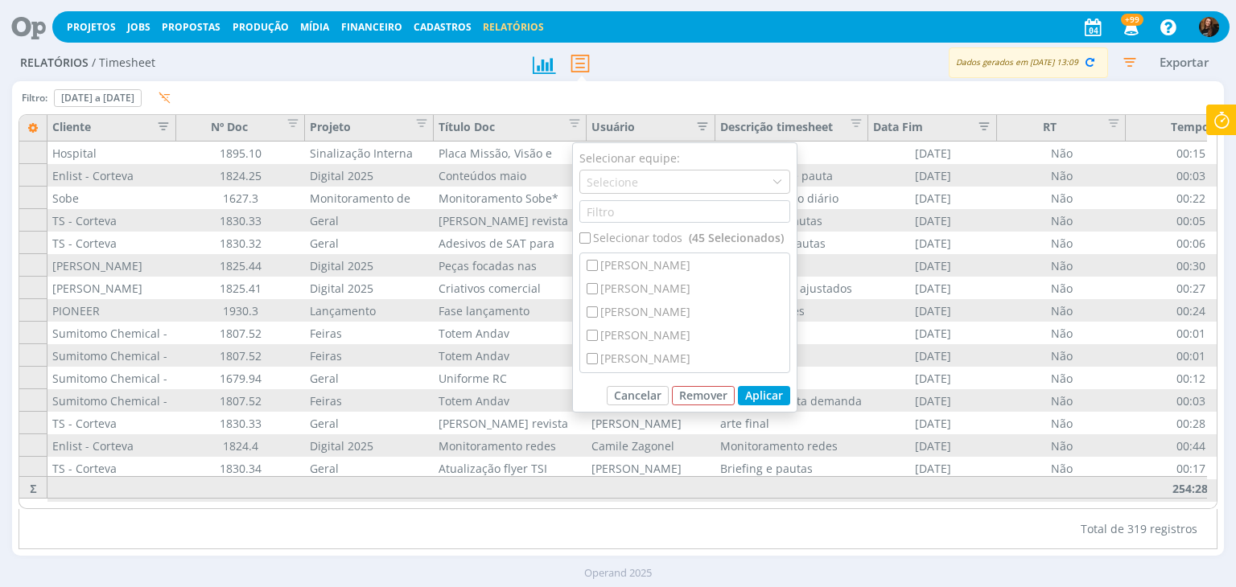
checkbox input "false"
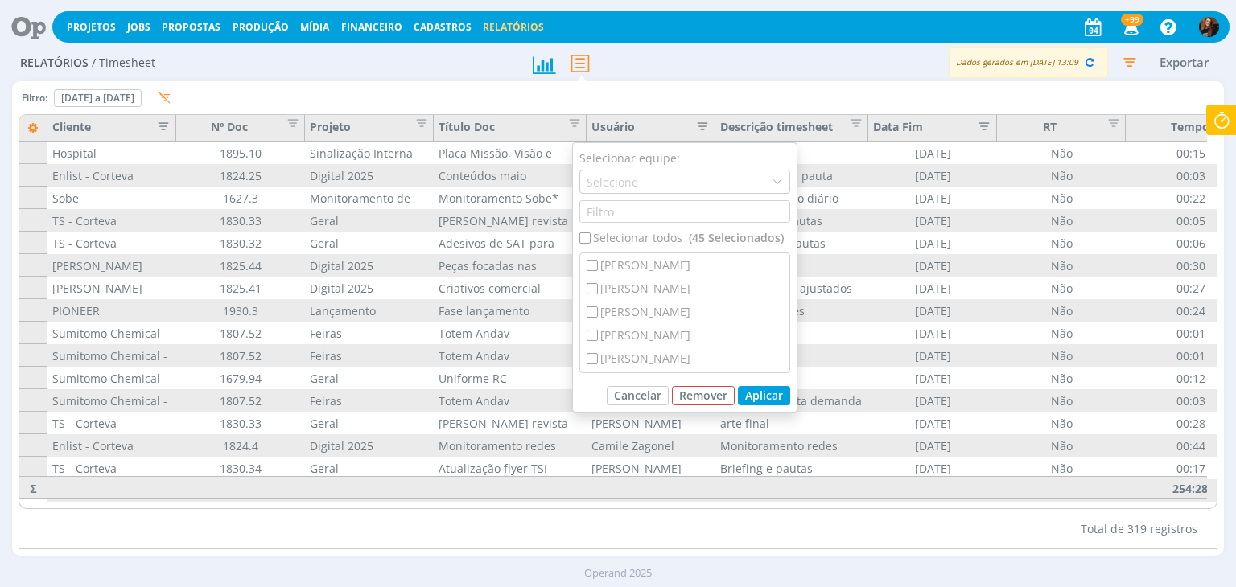
checkbox input "false"
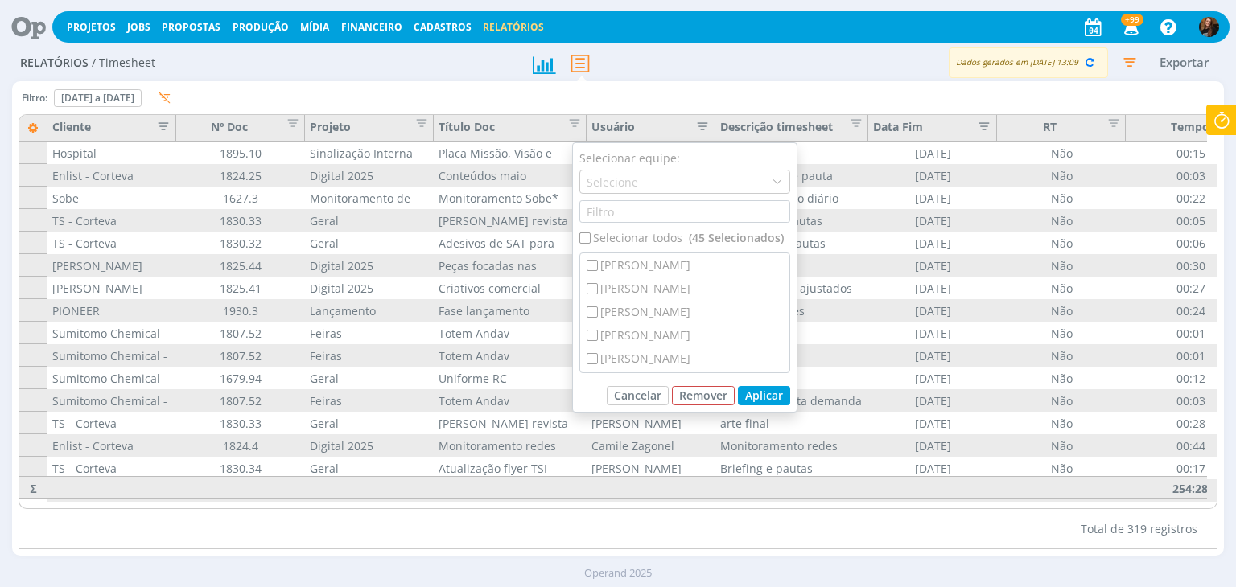
checkbox input "false"
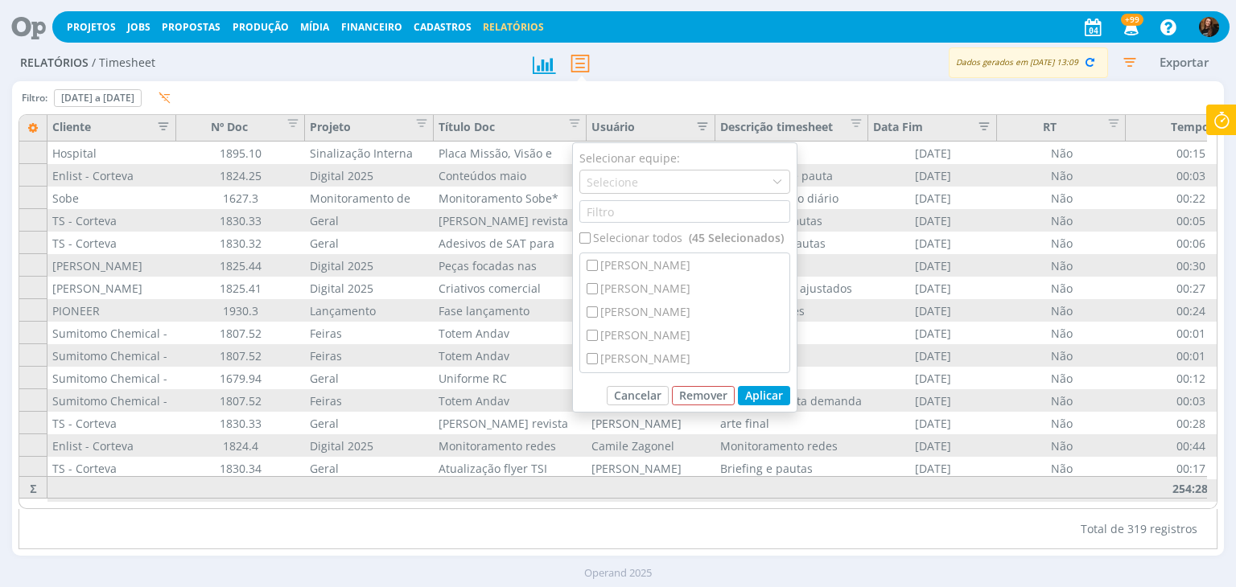
checkbox input "false"
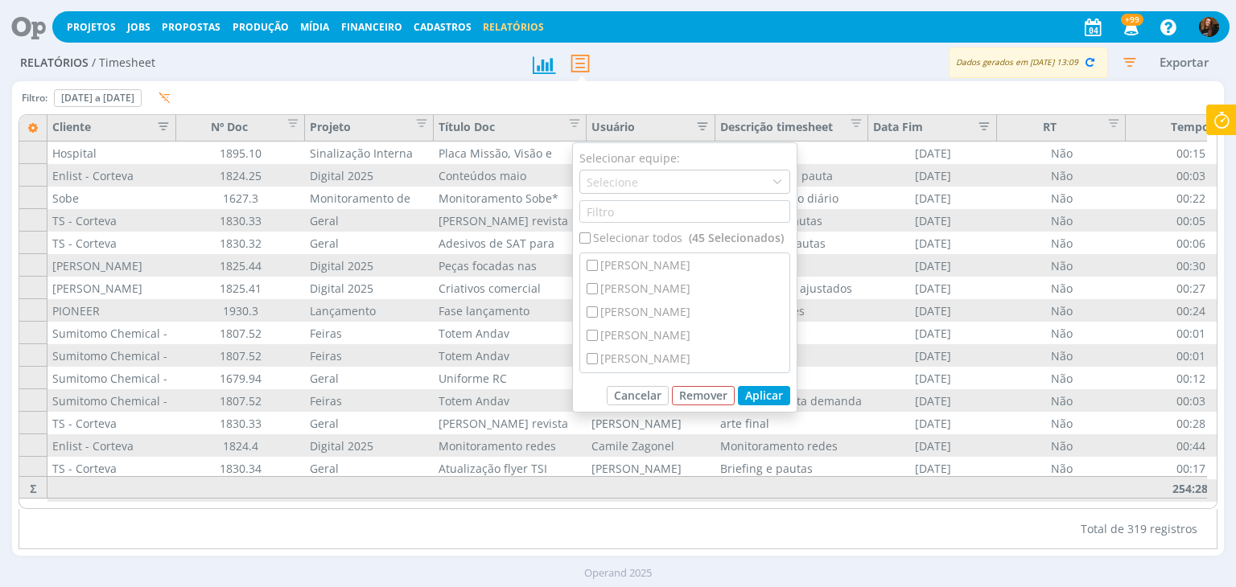
checkbox input "false"
click at [602, 285] on div "[PERSON_NAME]" at bounding box center [684, 289] width 209 height 23
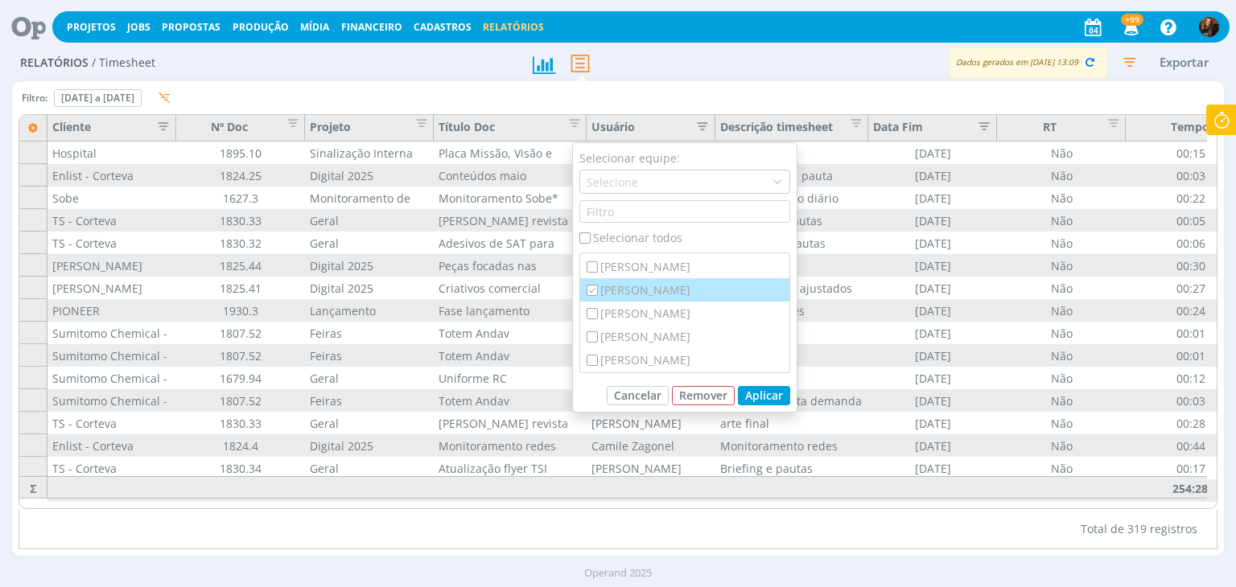
checkbox input "true"
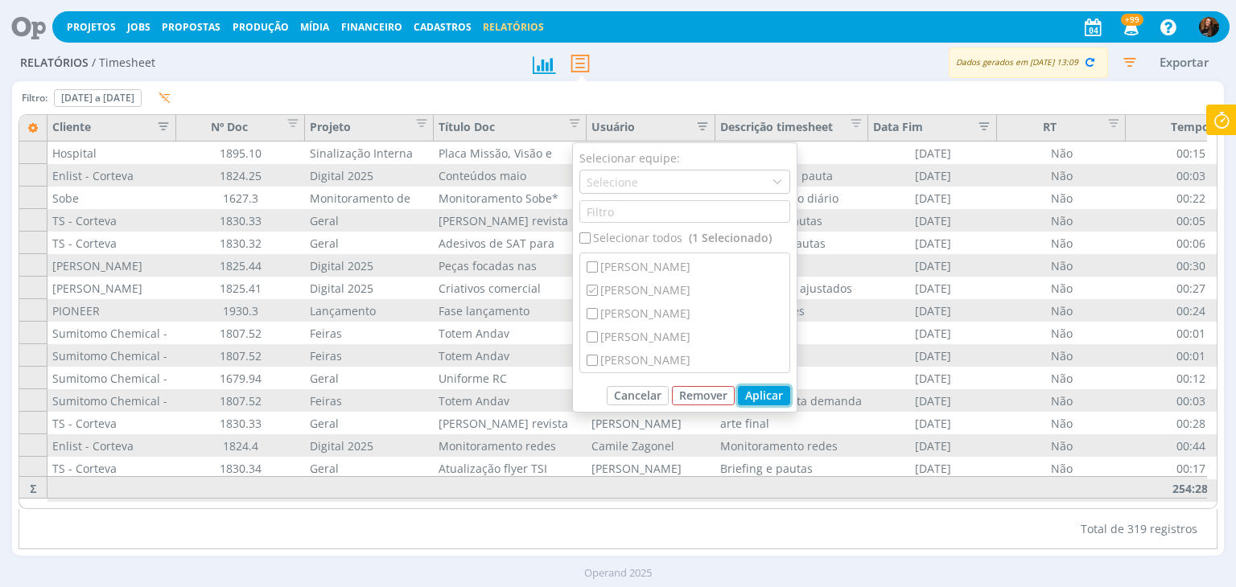
click at [771, 391] on button "Aplicar" at bounding box center [764, 395] width 52 height 19
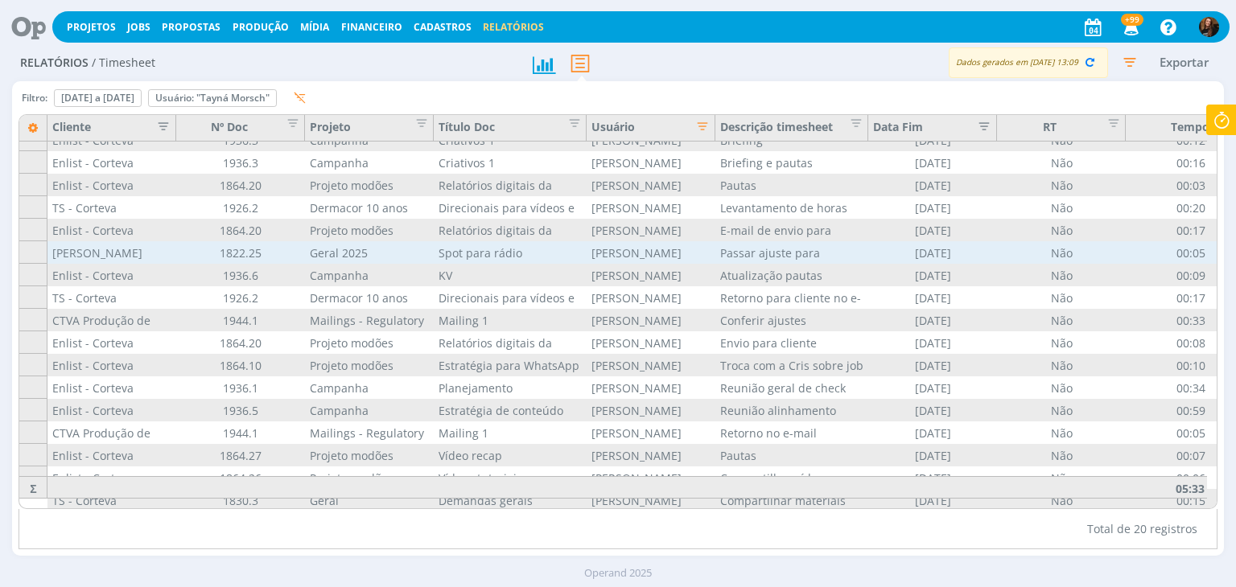
scroll to position [0, 0]
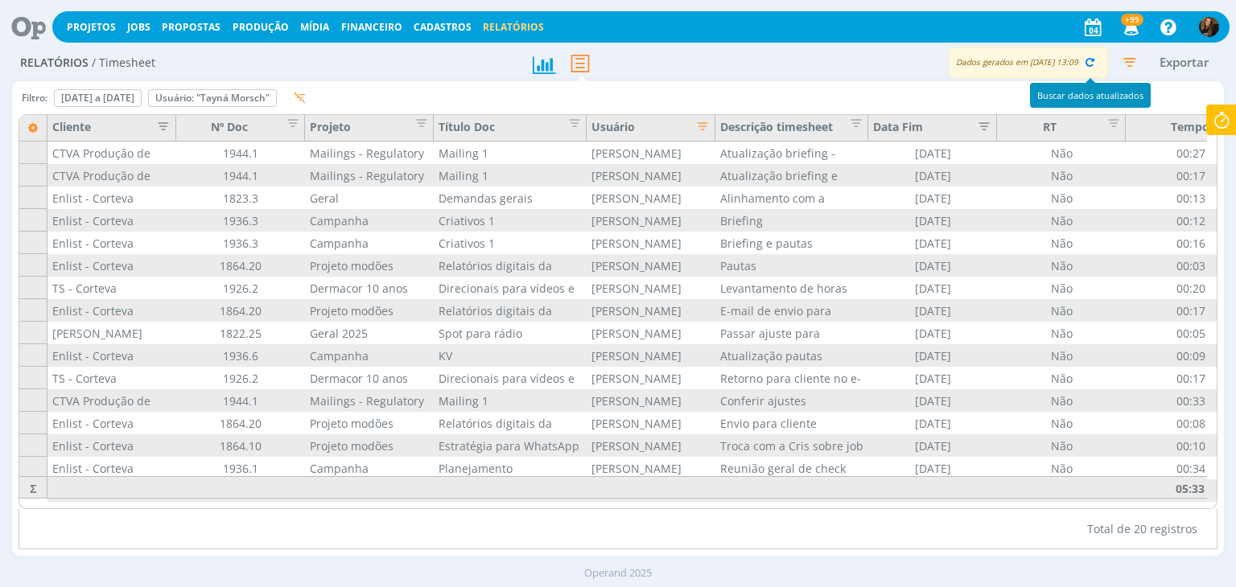
click at [1085, 56] on icon "button" at bounding box center [1089, 62] width 14 height 14
click at [1089, 64] on icon "button" at bounding box center [1089, 62] width 14 height 14
click at [1136, 56] on icon "button" at bounding box center [1129, 61] width 29 height 29
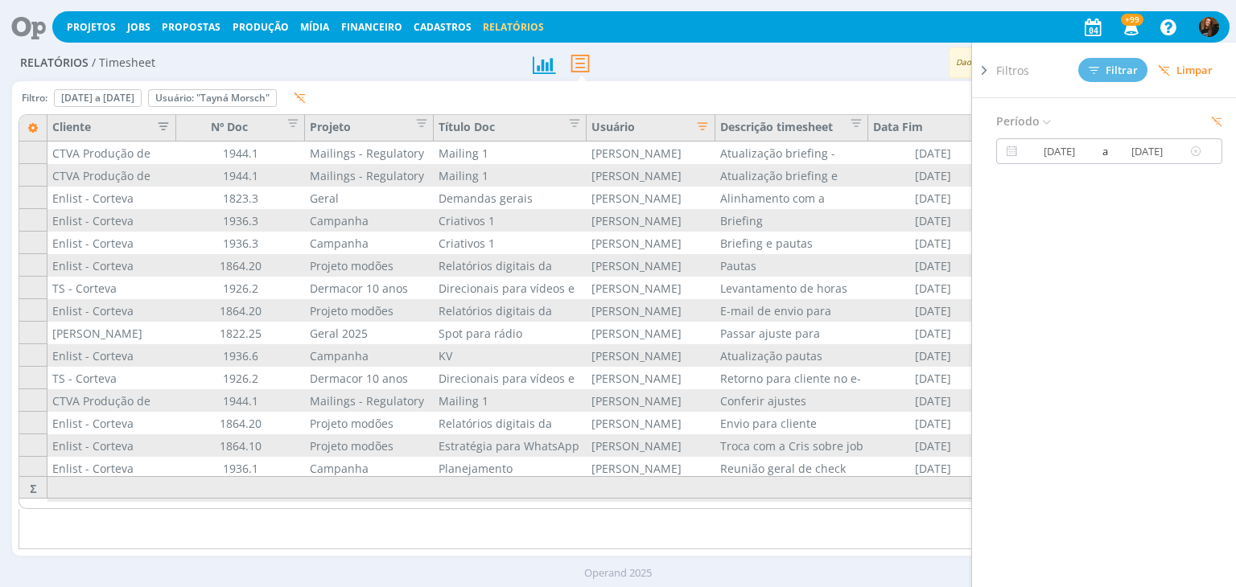
click at [1056, 138] on div "Período [DATE] a [DATE]" at bounding box center [1115, 364] width 239 height 533
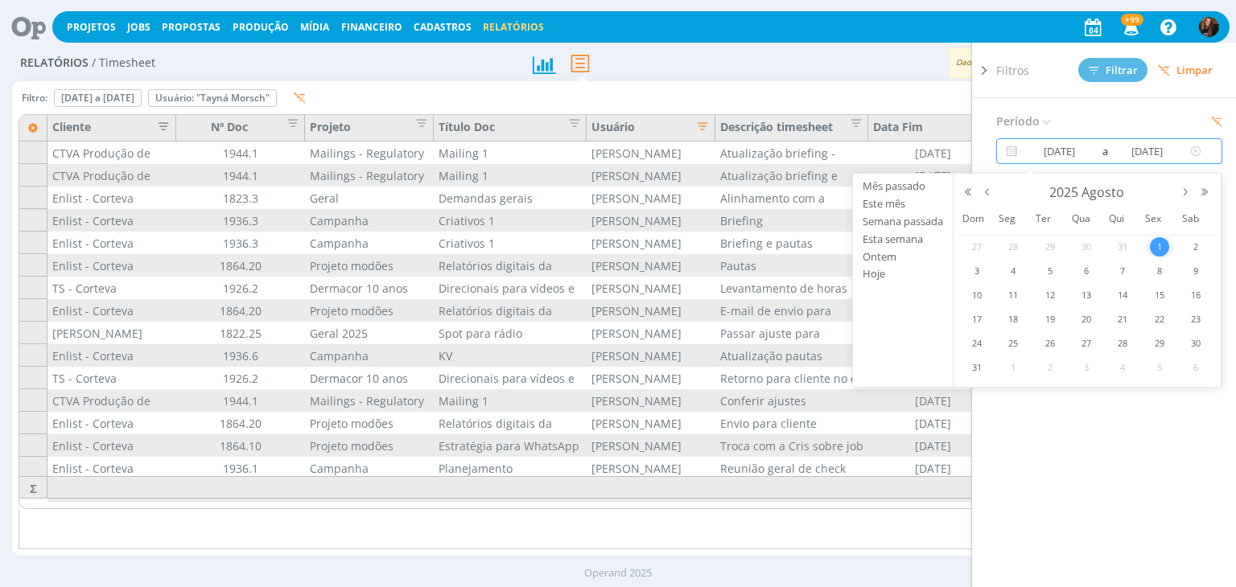
click at [1056, 144] on input "[DATE]" at bounding box center [1059, 151] width 77 height 19
click at [1017, 270] on span "4" at bounding box center [1012, 271] width 19 height 19
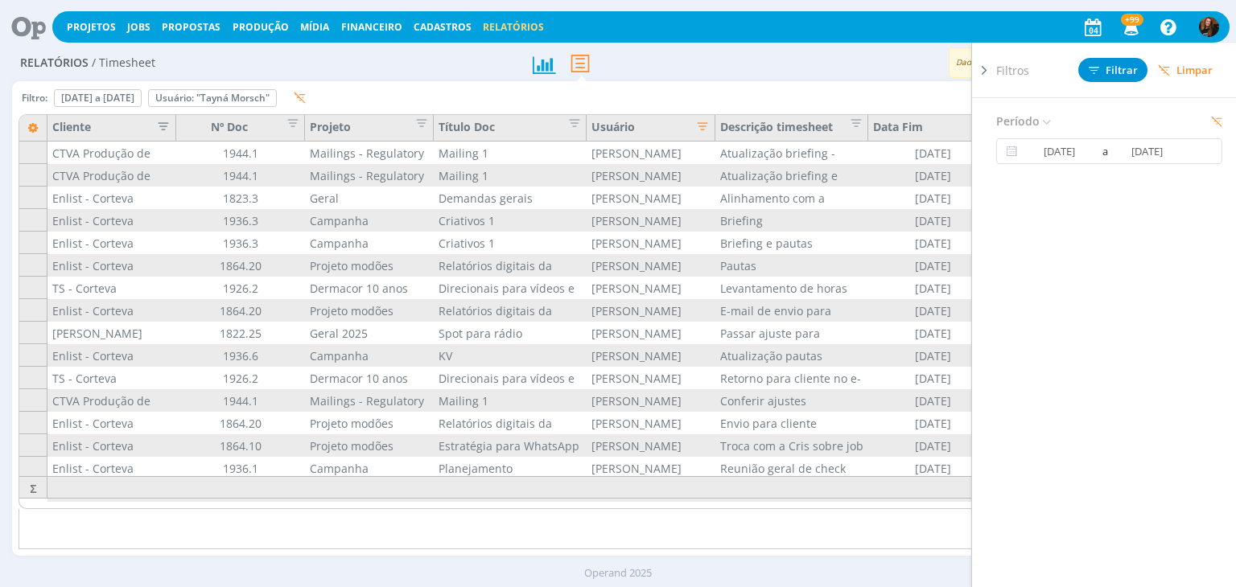
type input "[DATE]"
drag, startPoint x: 1126, startPoint y: 72, endPoint x: 743, endPoint y: 135, distance: 388.1
click at [1126, 72] on span "Filtrar" at bounding box center [1113, 70] width 49 height 10
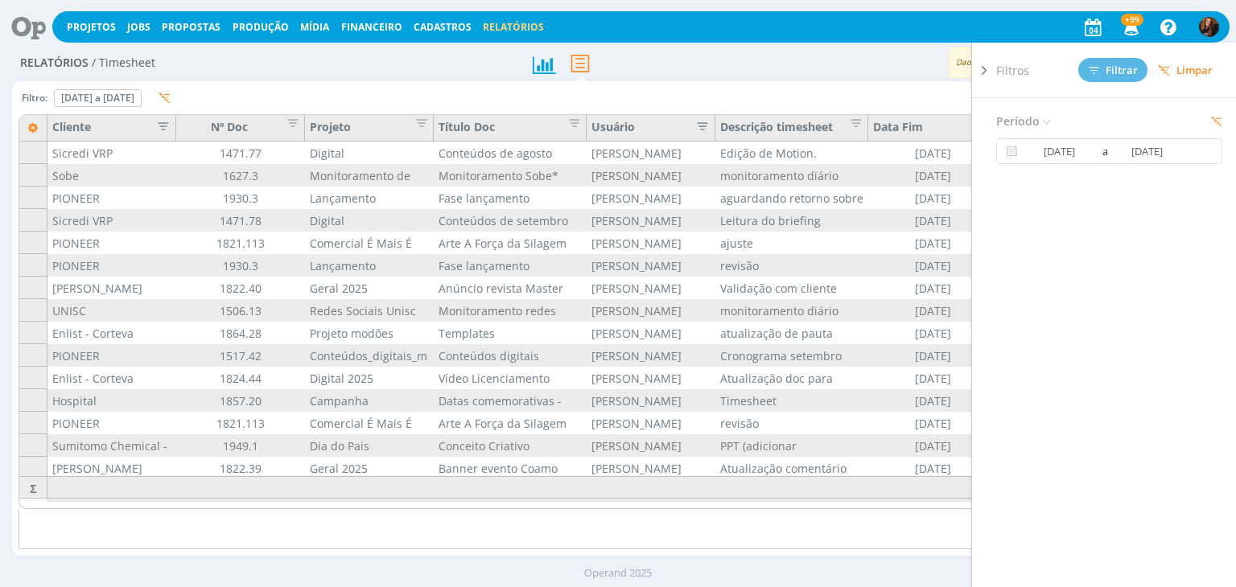
click at [982, 71] on icon at bounding box center [984, 70] width 16 height 17
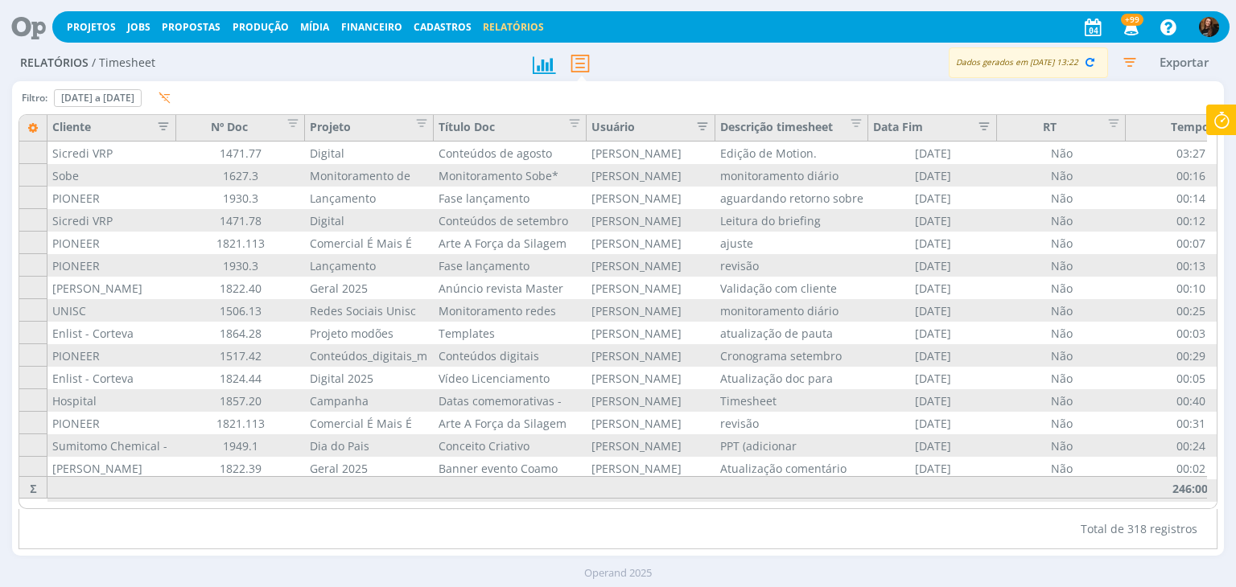
click at [694, 129] on icon "button" at bounding box center [698, 125] width 16 height 16
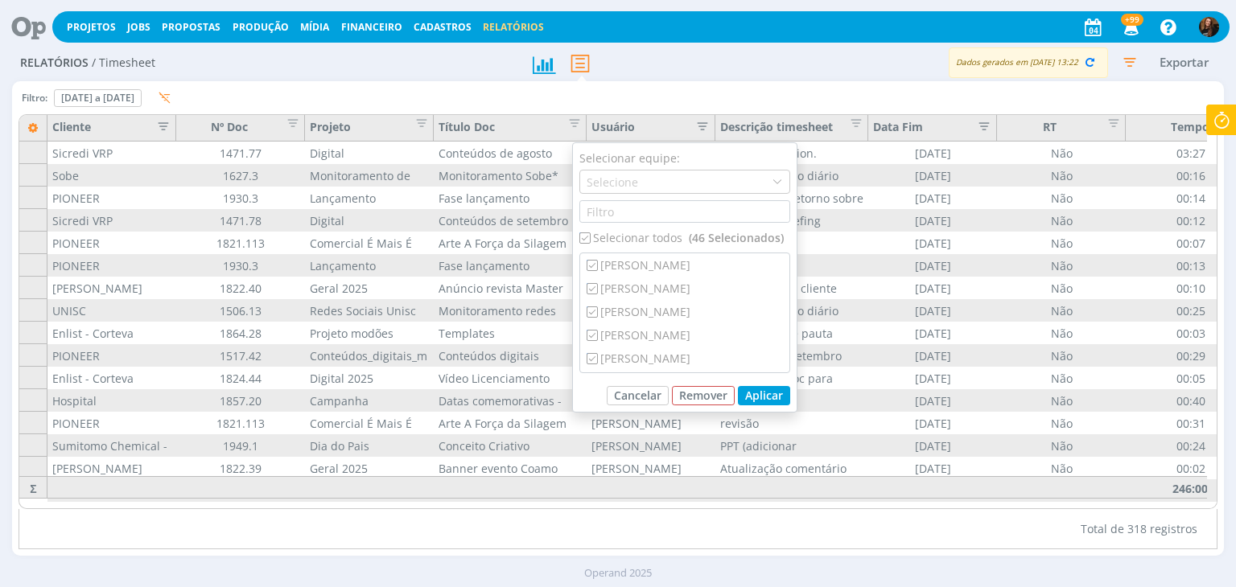
click at [592, 237] on div "Selecionar todos (46 Selecionados)" at bounding box center [684, 237] width 211 height 17
checkbox input "false"
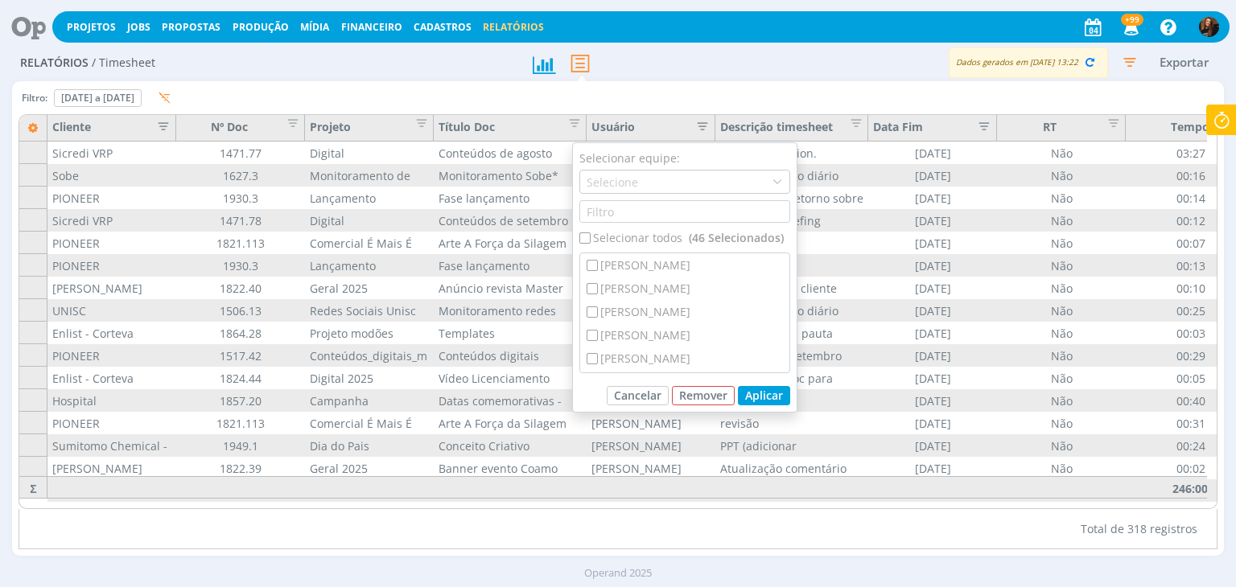
checkbox input "false"
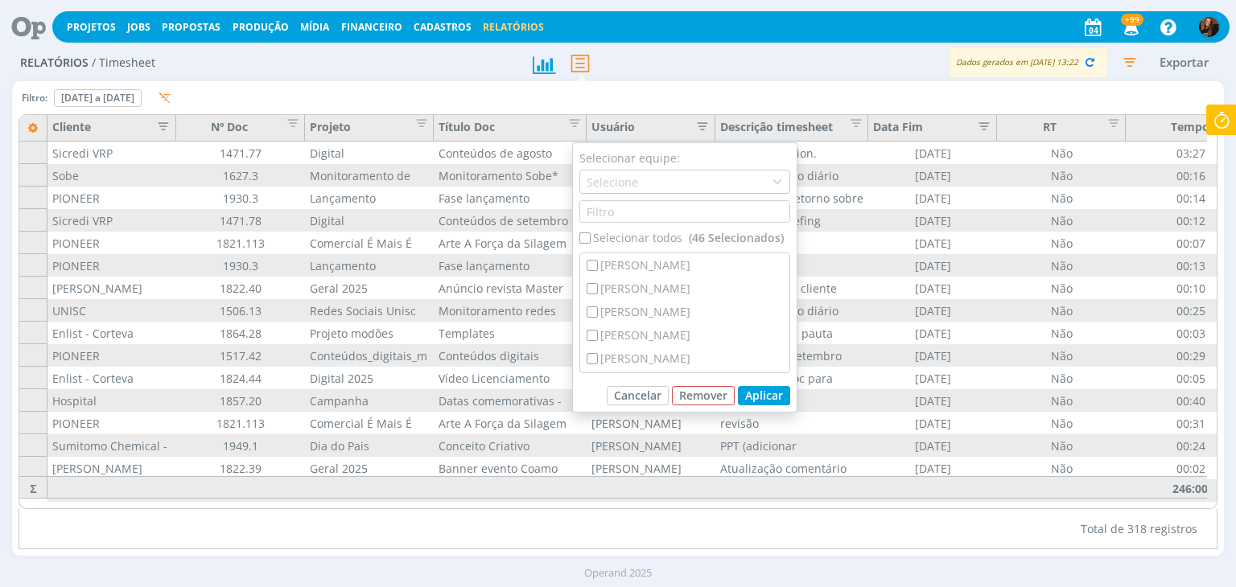
checkbox input "false"
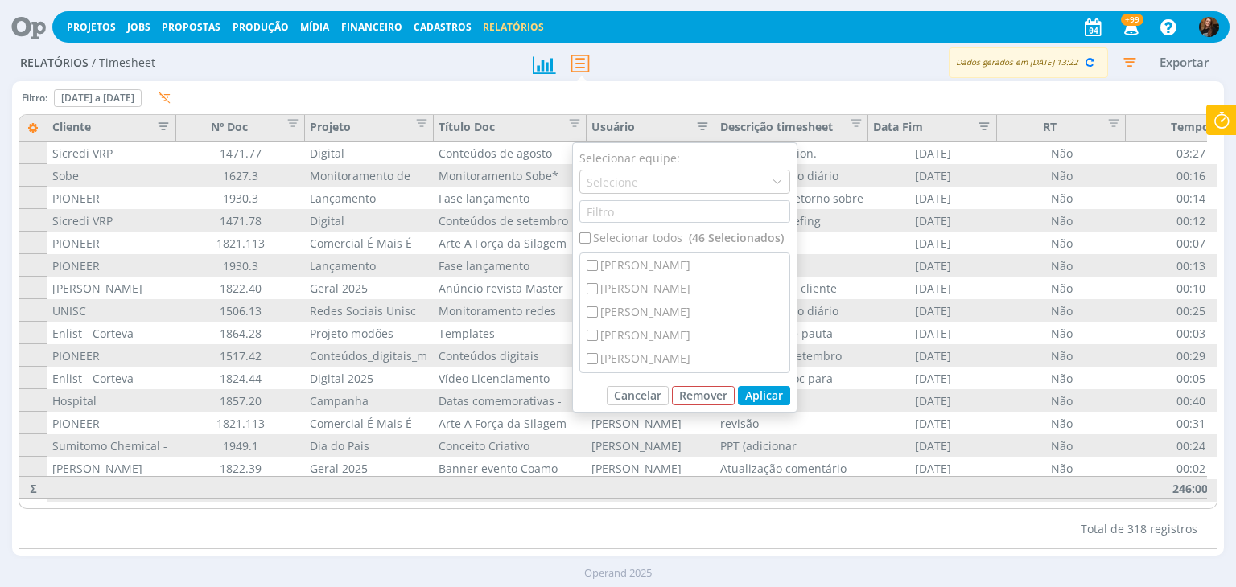
checkbox input "false"
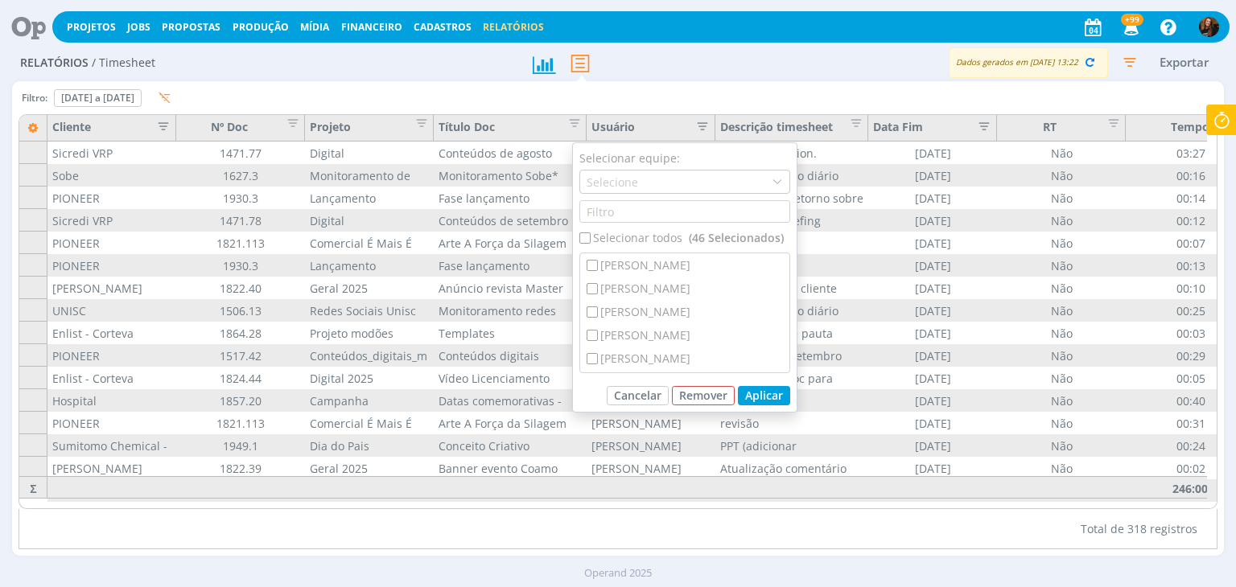
checkbox input "false"
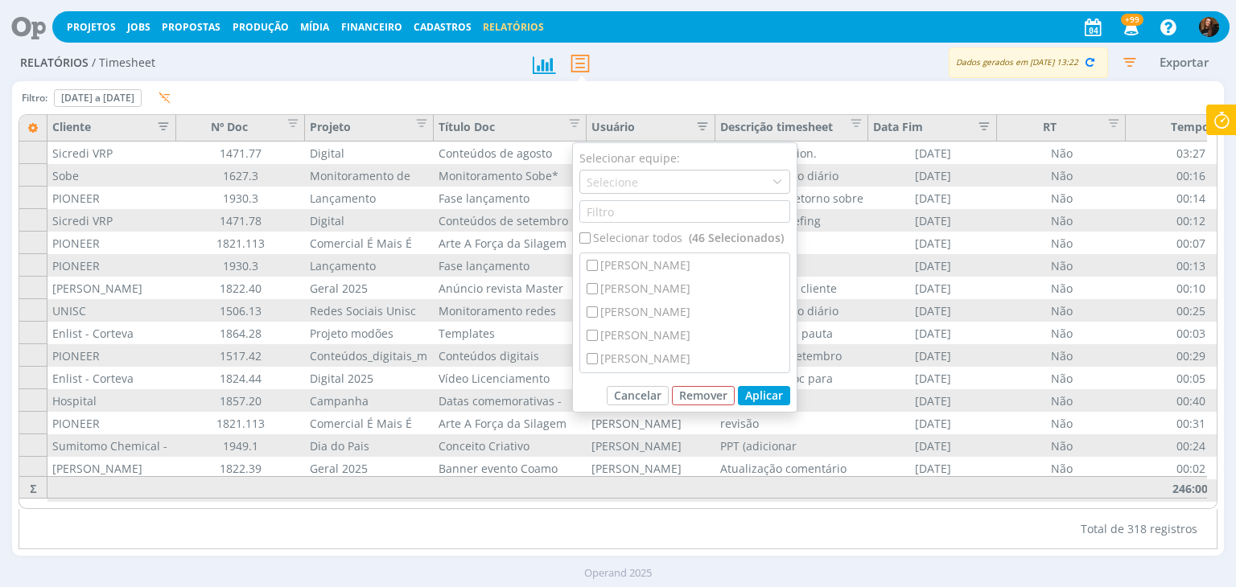
checkbox input "false"
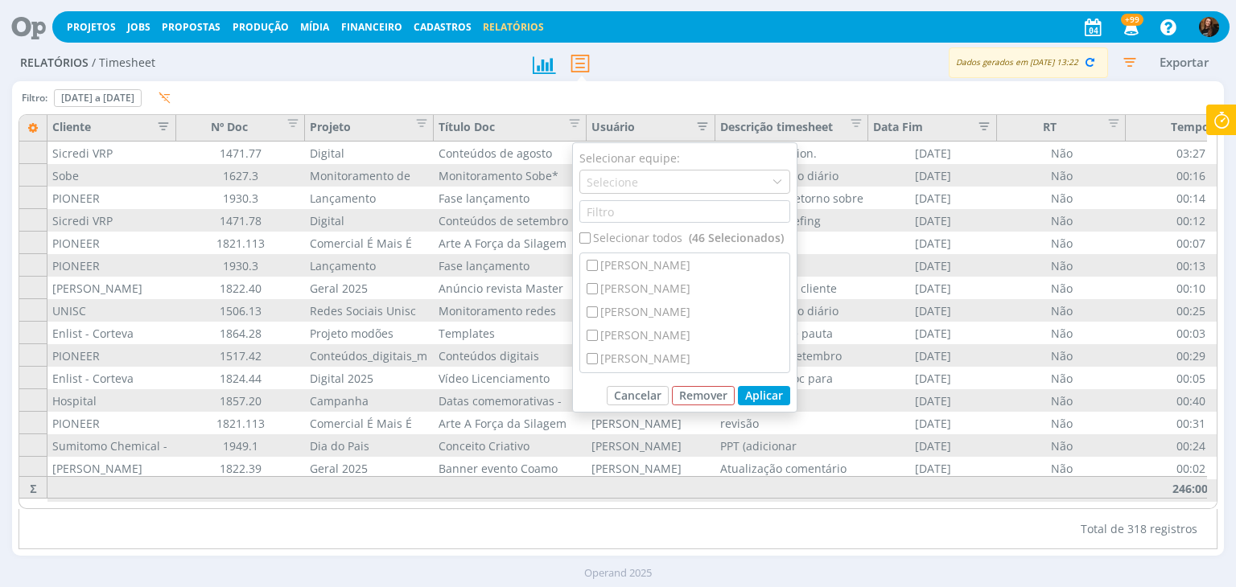
checkbox input "false"
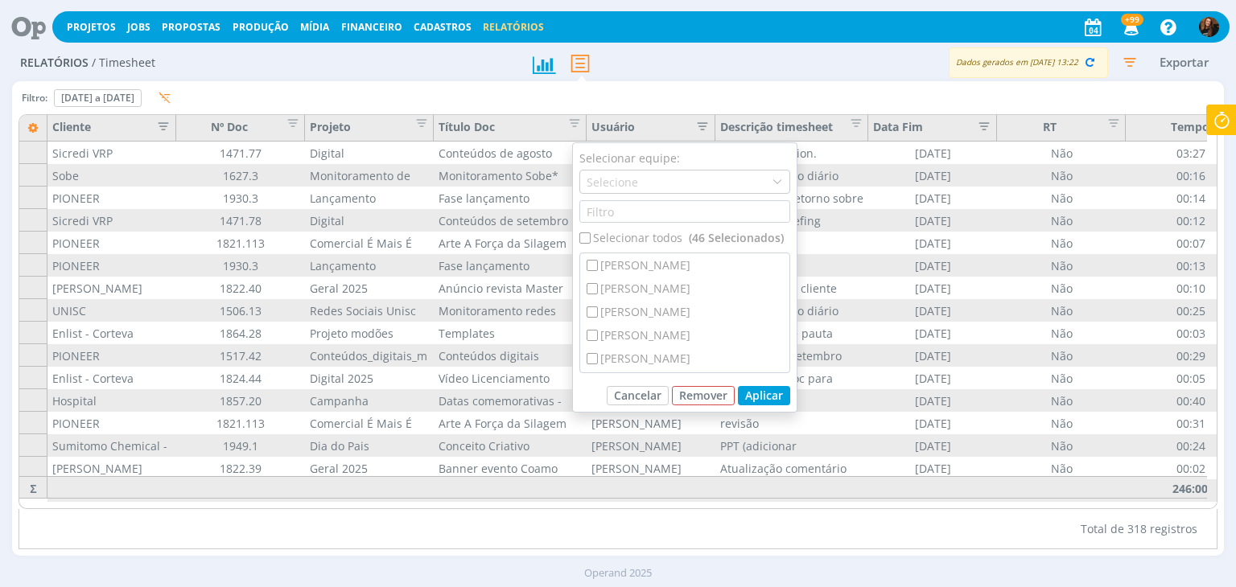
checkbox input "false"
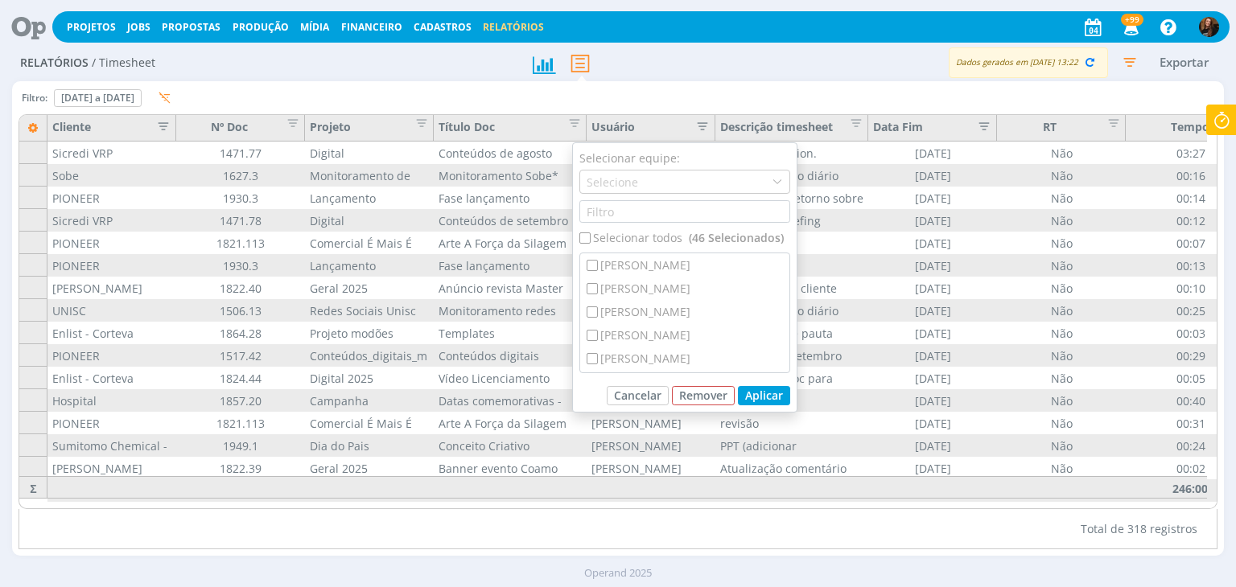
checkbox input "false"
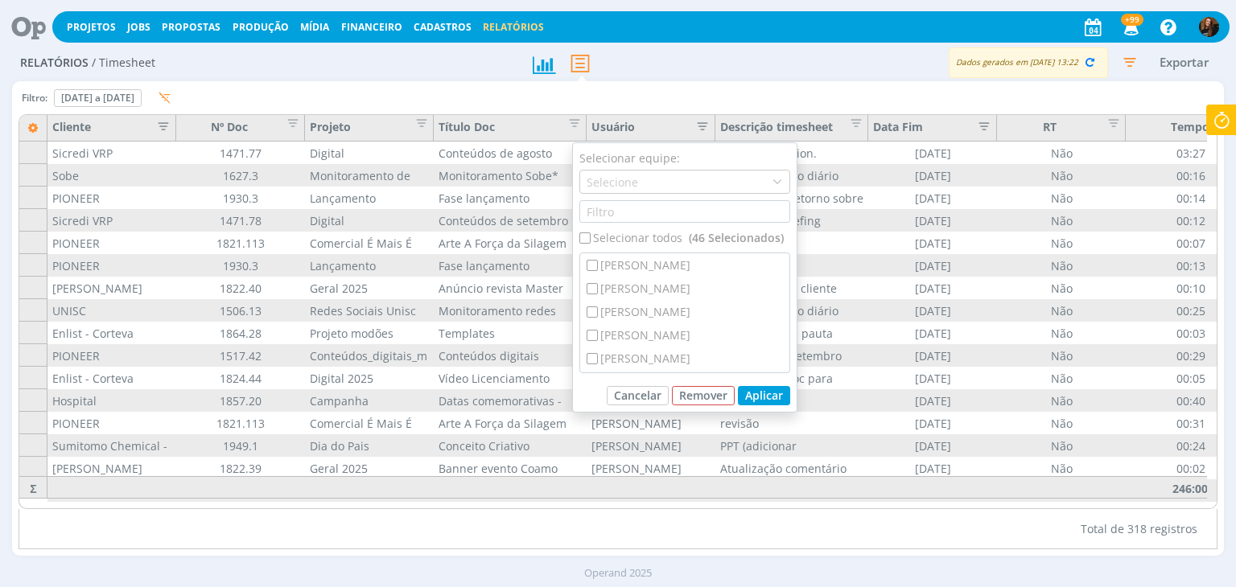
checkbox input "false"
drag, startPoint x: 634, startPoint y: 294, endPoint x: 695, endPoint y: 332, distance: 72.3
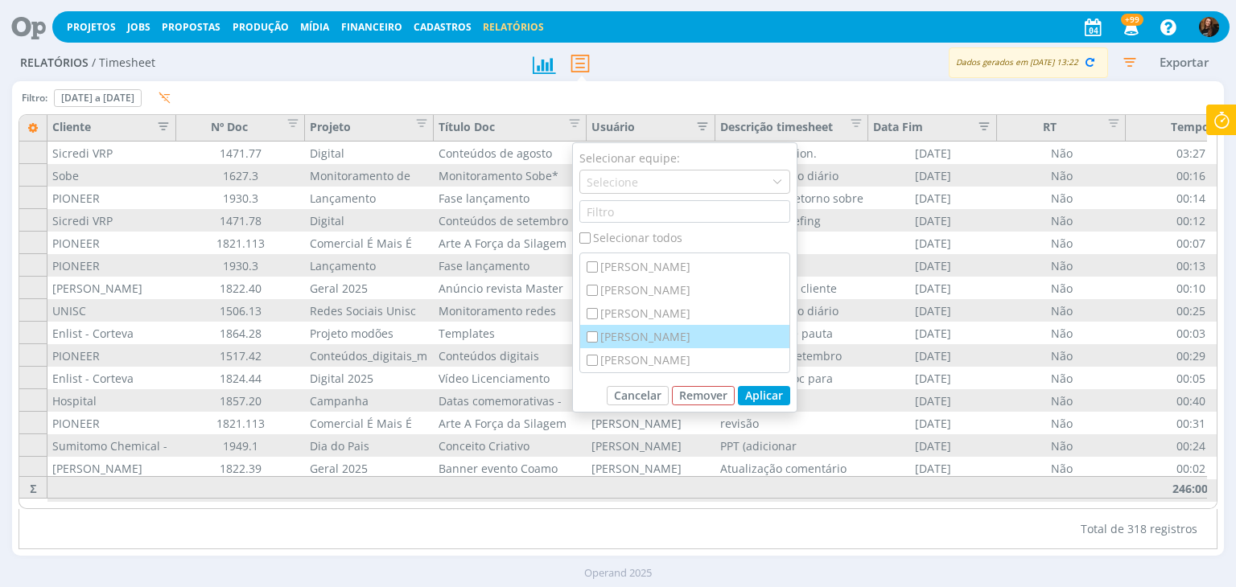
click at [634, 294] on div "[PERSON_NAME]" at bounding box center [684, 289] width 209 height 23
checkbox input "true"
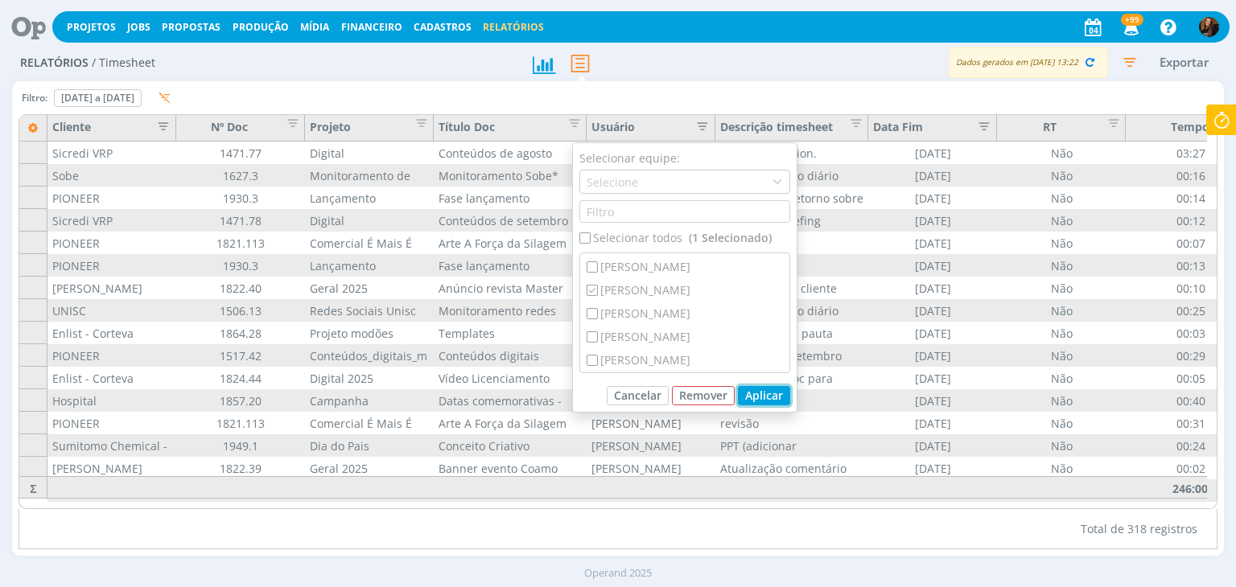
click at [758, 391] on button "Aplicar" at bounding box center [764, 395] width 52 height 19
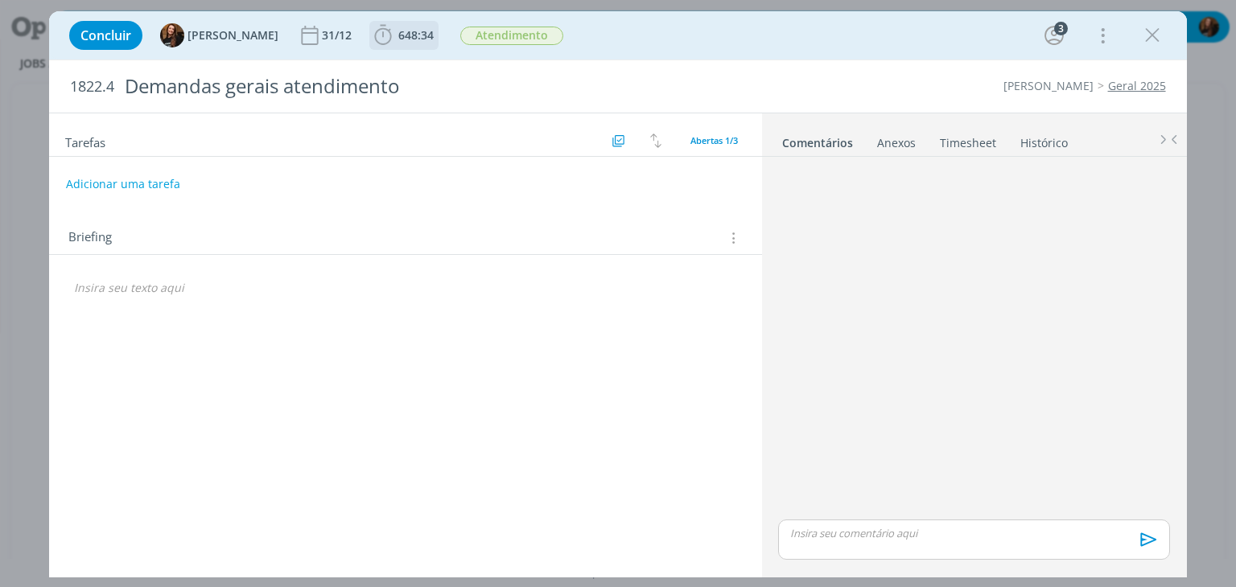
click at [404, 35] on span "648:34" at bounding box center [415, 34] width 35 height 15
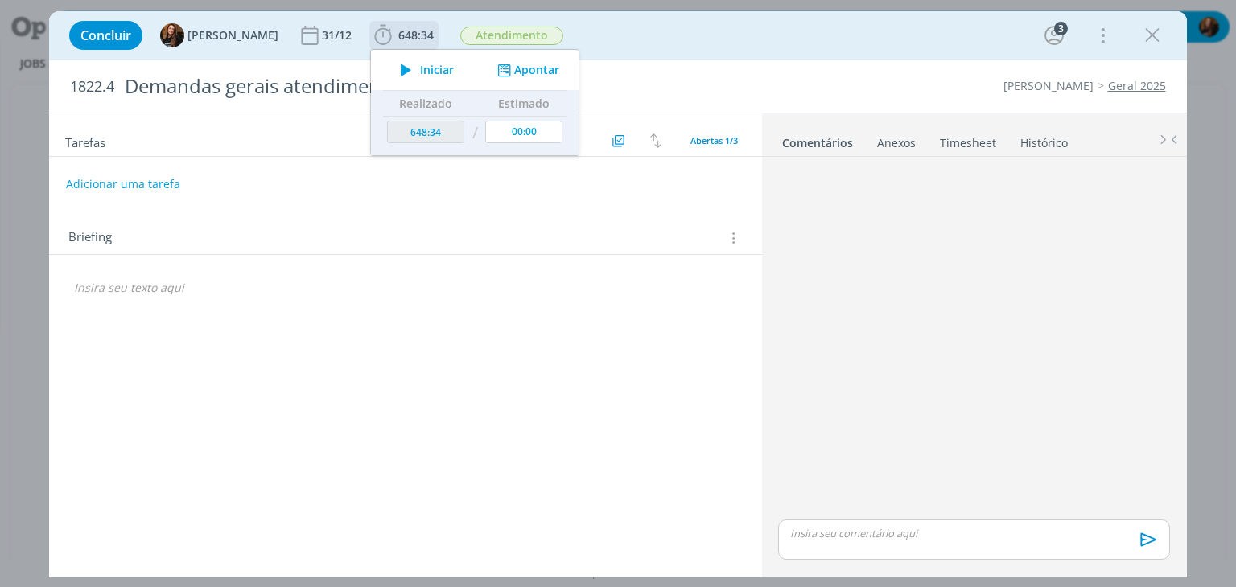
click at [420, 73] on span "Iniciar" at bounding box center [437, 69] width 34 height 11
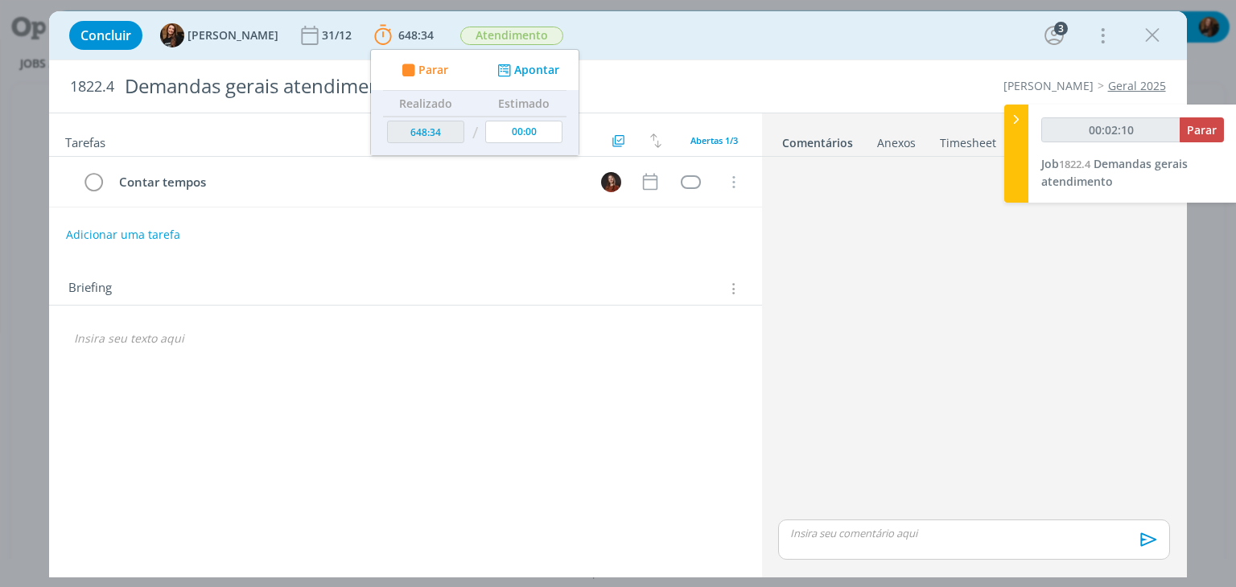
type input "00:02:11"
drag, startPoint x: 1025, startPoint y: 125, endPoint x: 985, endPoint y: 149, distance: 46.9
click at [1023, 124] on div at bounding box center [1016, 154] width 24 height 98
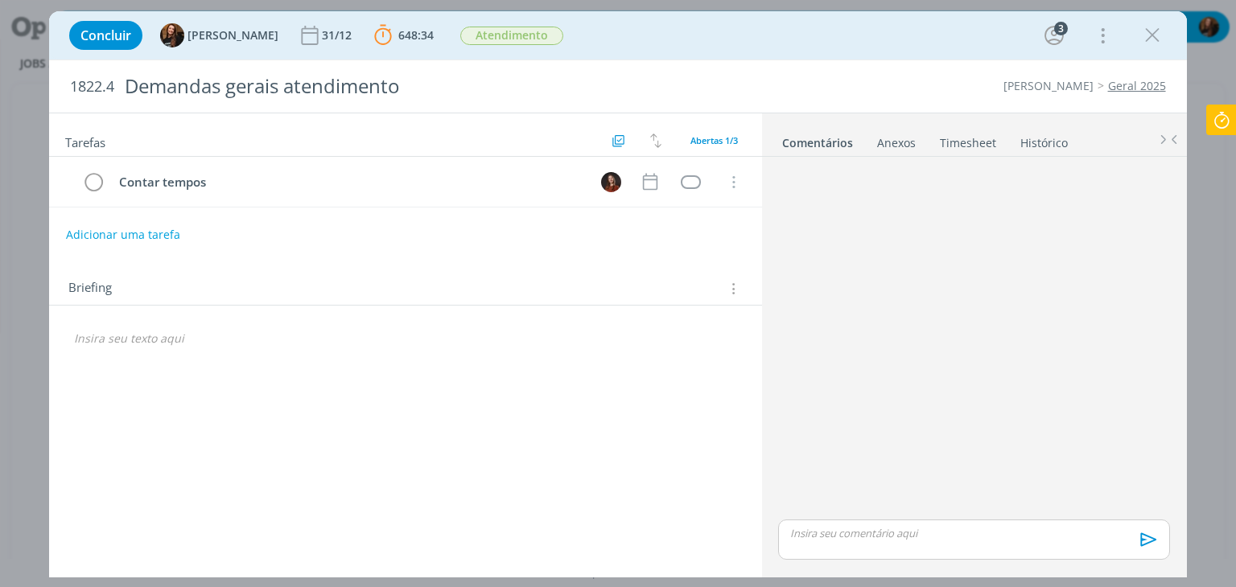
click at [972, 147] on link "Timesheet" at bounding box center [968, 139] width 58 height 23
click at [831, 132] on link "Comentários" at bounding box center [816, 139] width 70 height 23
drag, startPoint x: 385, startPoint y: 32, endPoint x: 472, endPoint y: 62, distance: 91.9
click at [398, 31] on span "648:34" at bounding box center [415, 34] width 35 height 15
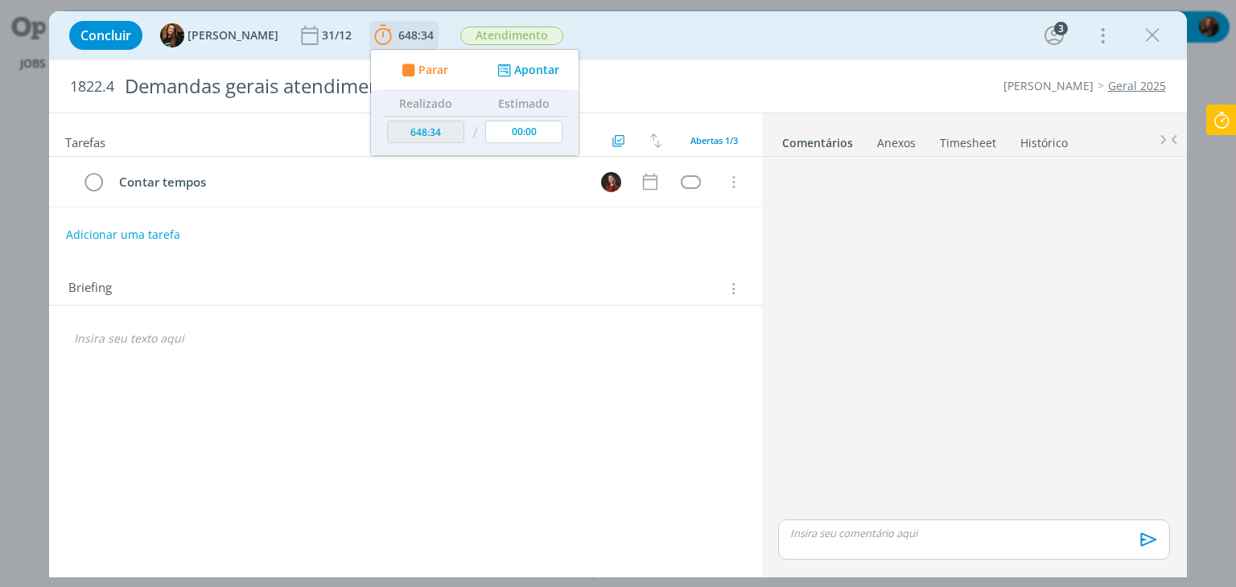
drag, startPoint x: 516, startPoint y: 65, endPoint x: 521, endPoint y: 93, distance: 27.9
click at [517, 65] on button "Apontar" at bounding box center [526, 70] width 67 height 17
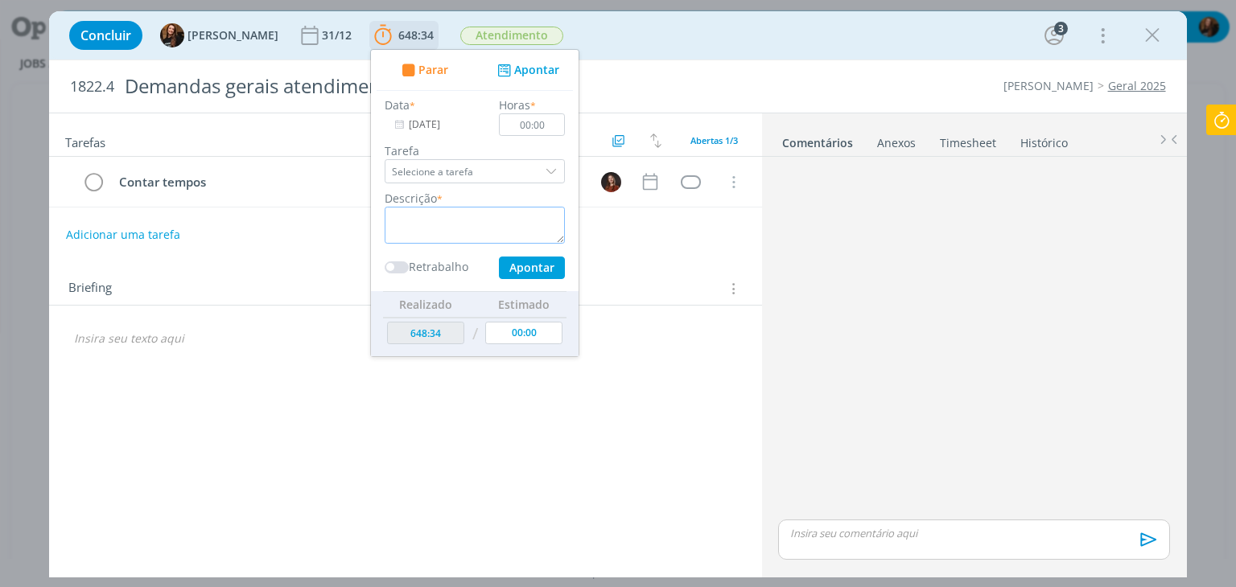
click at [507, 216] on textarea "dialog" at bounding box center [475, 225] width 180 height 37
type textarea "Atendimento"
click at [545, 130] on input "00:00" at bounding box center [533, 124] width 66 height 23
type input "01:30"
click at [404, 121] on input "[DATE]" at bounding box center [435, 124] width 101 height 23
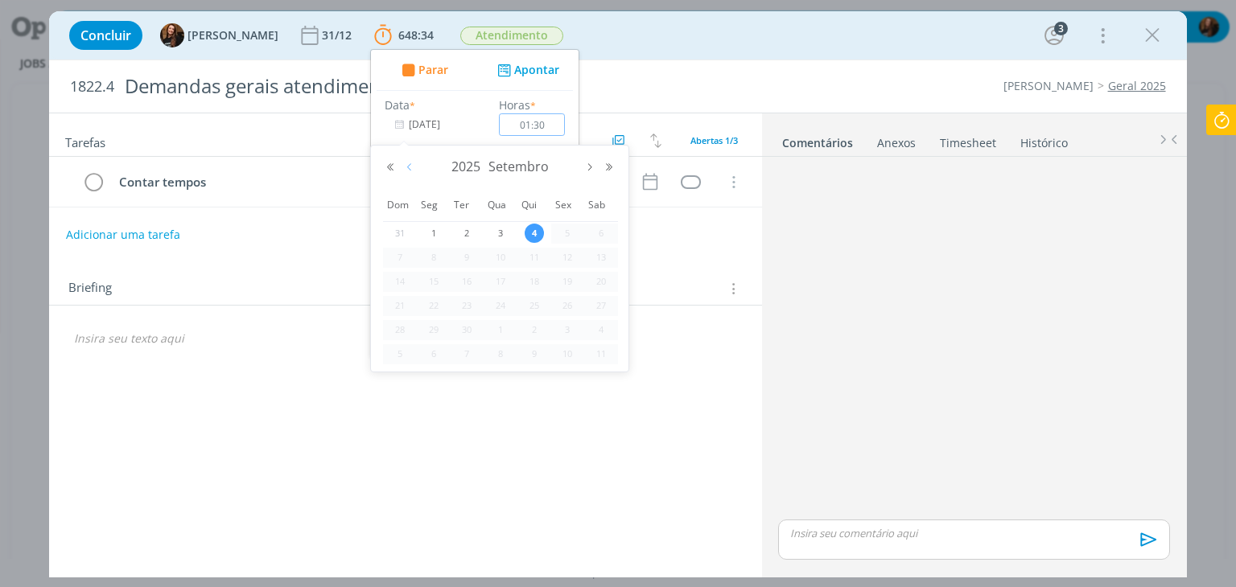
click at [413, 167] on button "Mês anterior" at bounding box center [409, 167] width 19 height 11
click at [566, 230] on span "1" at bounding box center [567, 233] width 19 height 19
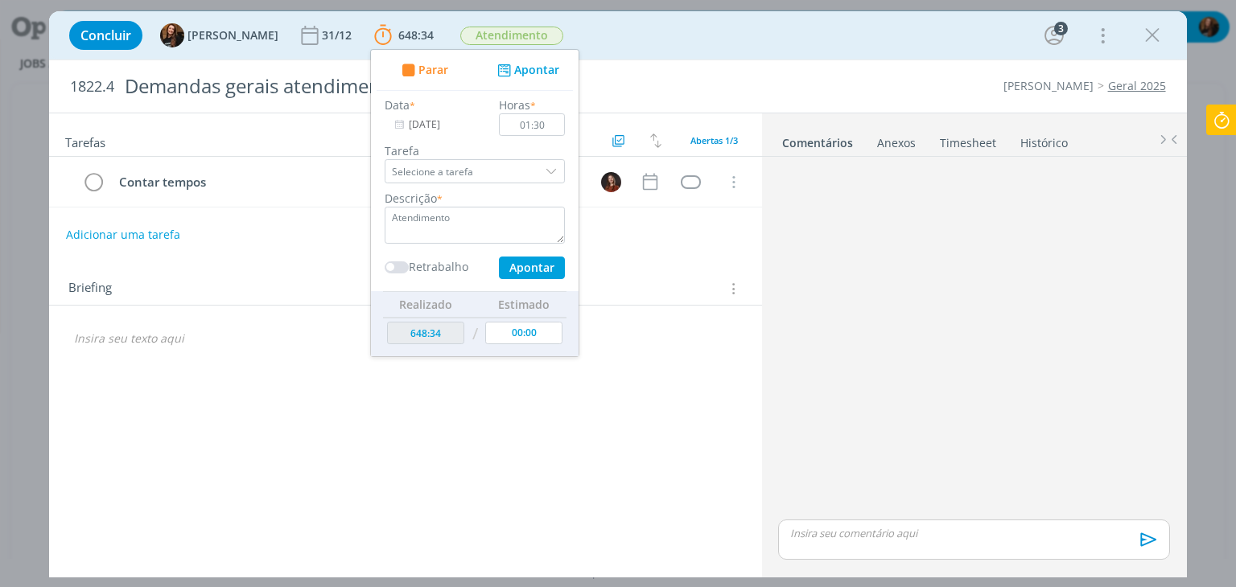
type input "[DATE]"
click at [510, 266] on button "Apontar" at bounding box center [532, 268] width 66 height 23
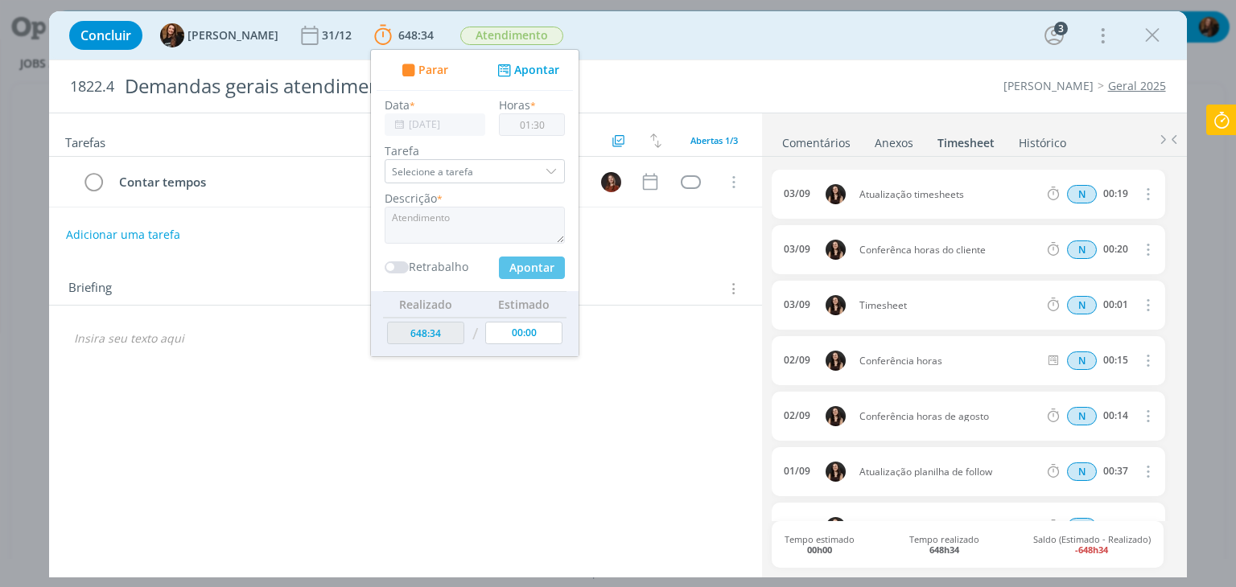
type input "650:04"
type input "[DATE]"
type input "00:00"
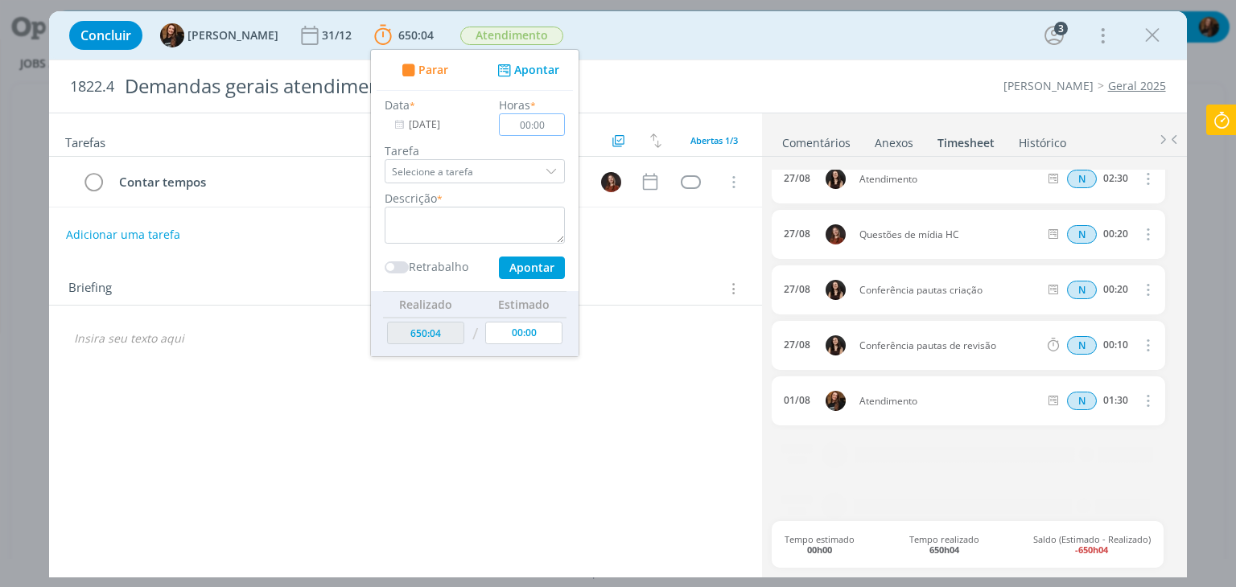
scroll to position [963, 0]
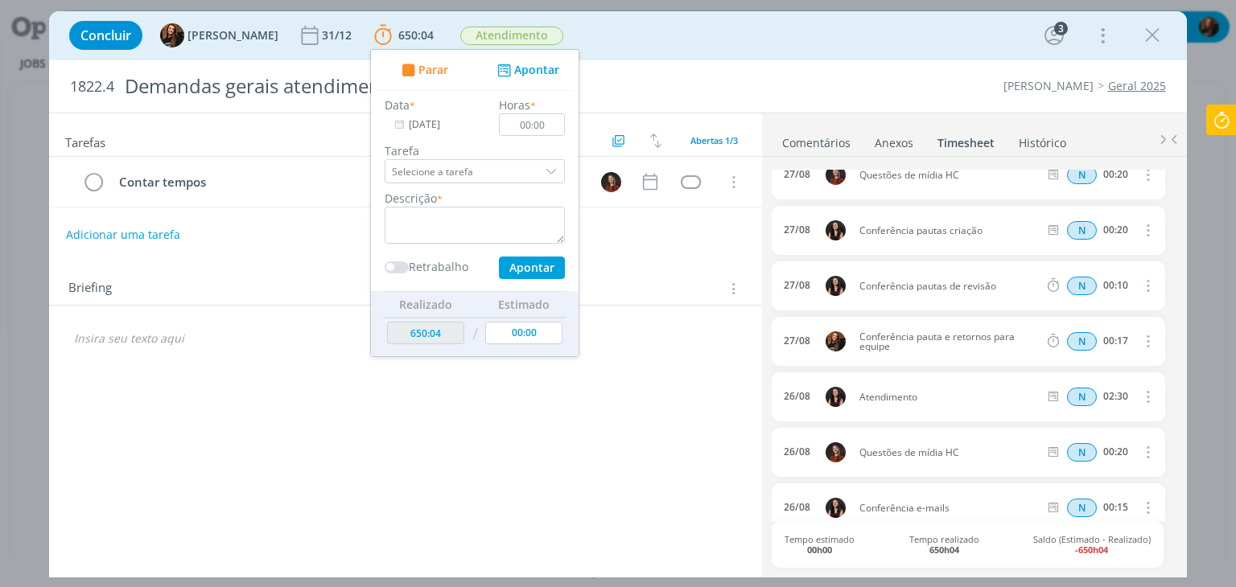
type input "650:44"
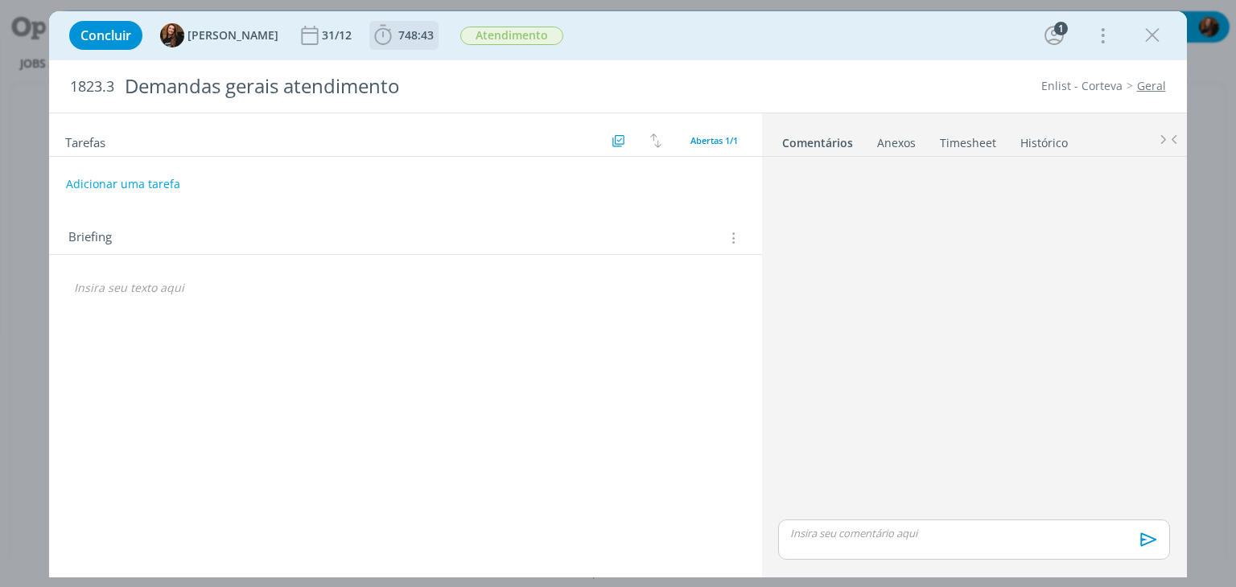
click at [414, 39] on span "748:43" at bounding box center [415, 34] width 35 height 15
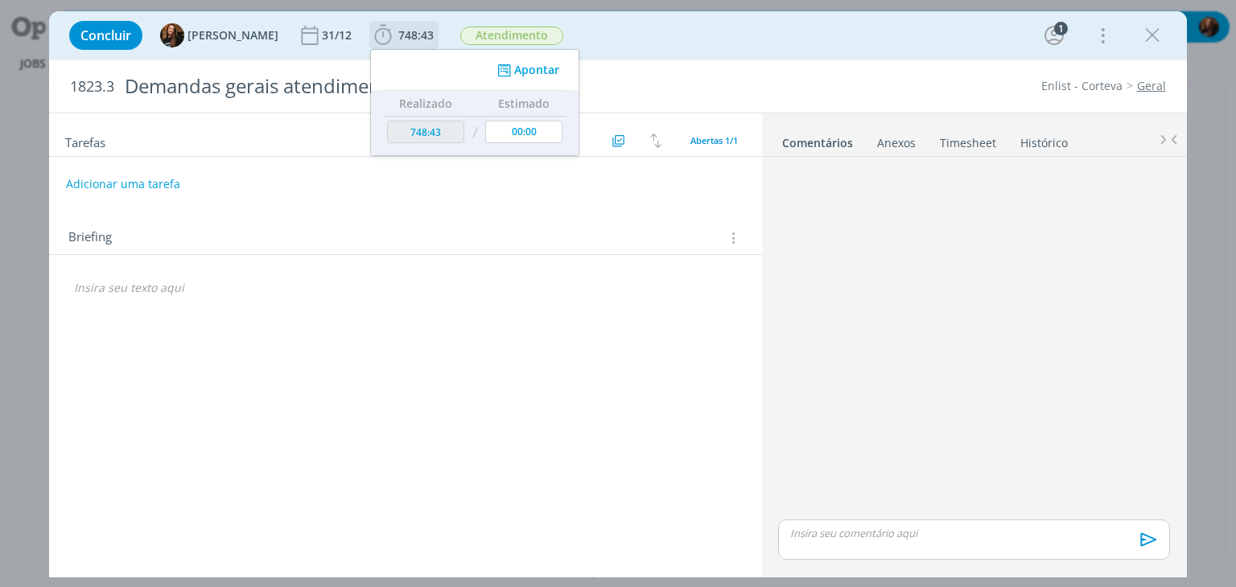
click at [544, 62] on div "Apontar" at bounding box center [475, 70] width 208 height 40
click at [533, 66] on button "Apontar" at bounding box center [526, 70] width 67 height 17
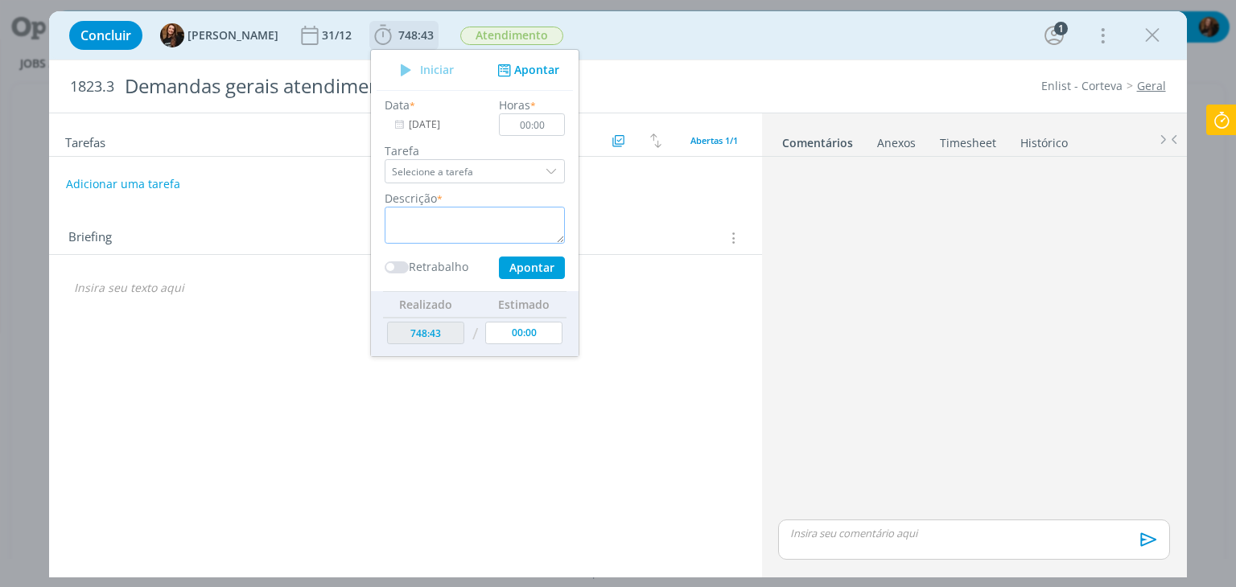
click at [499, 212] on textarea "dialog" at bounding box center [475, 225] width 180 height 37
type textarea "Atendimento"
click at [398, 122] on input "[DATE]" at bounding box center [435, 124] width 101 height 23
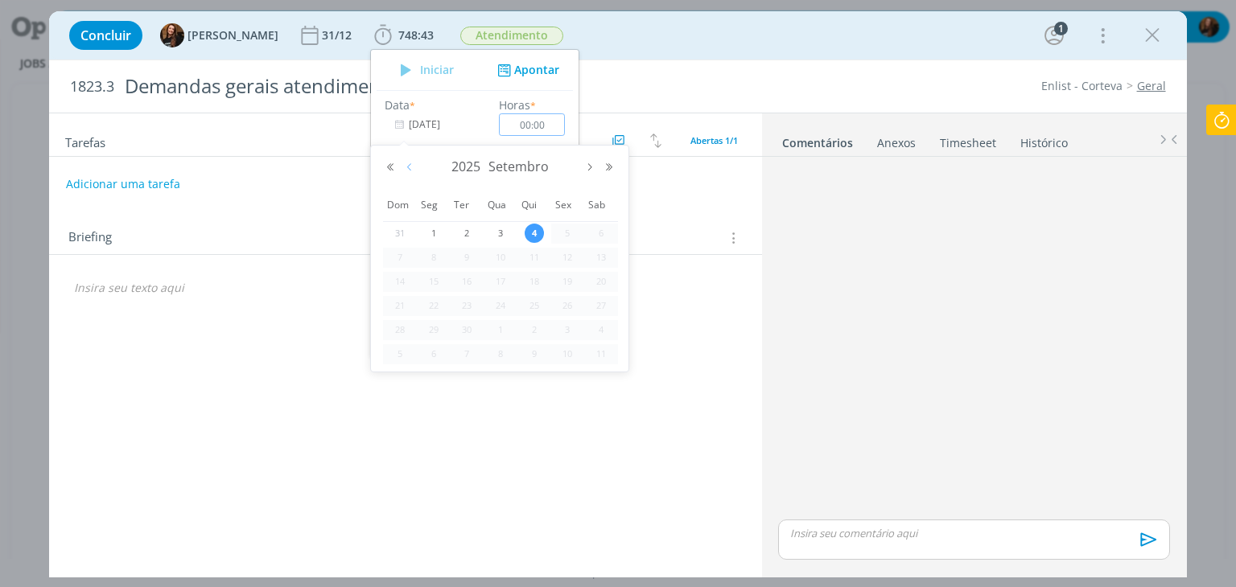
click at [412, 171] on button "Mês anterior" at bounding box center [409, 167] width 19 height 11
click at [566, 231] on span "1" at bounding box center [567, 233] width 19 height 19
type input "[DATE]"
click at [566, 231] on body "Projetos Jobs Propostas Produção Mídia Financeiro Cadastros Relatórios +99 Noti…" at bounding box center [618, 293] width 1236 height 587
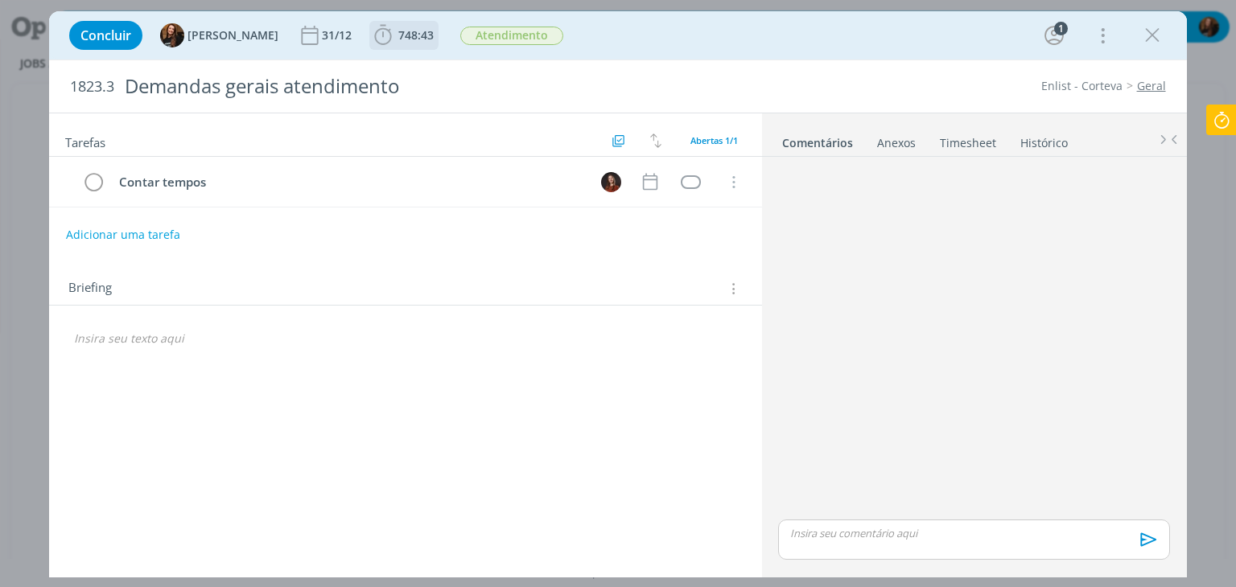
click at [413, 45] on span "748:43" at bounding box center [404, 35] width 66 height 24
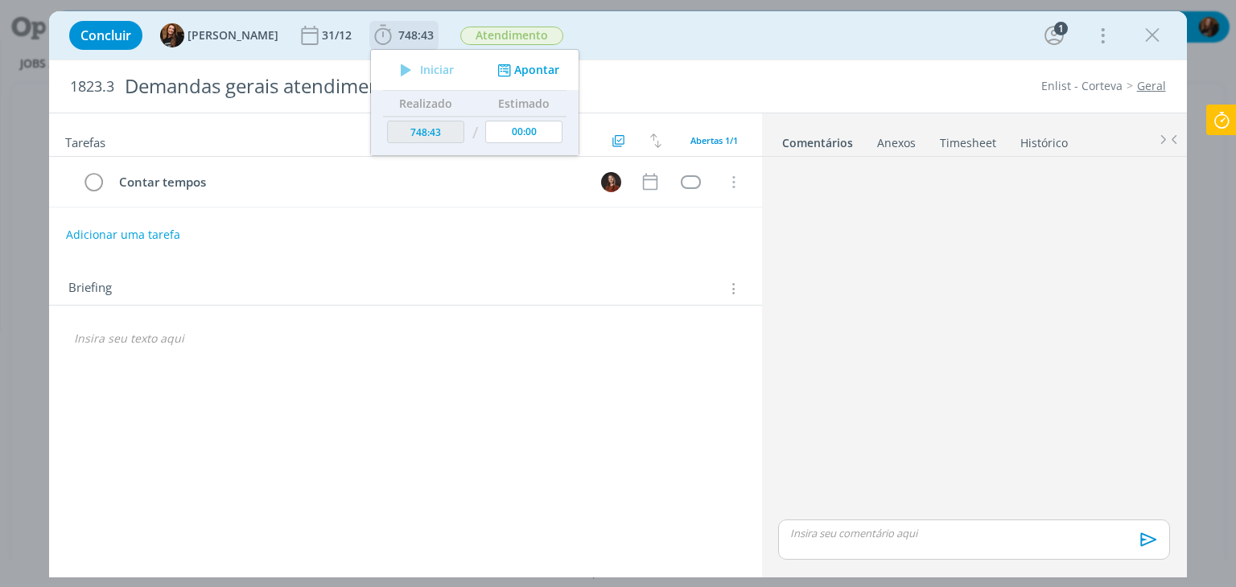
click at [512, 68] on button "Apontar" at bounding box center [526, 70] width 67 height 17
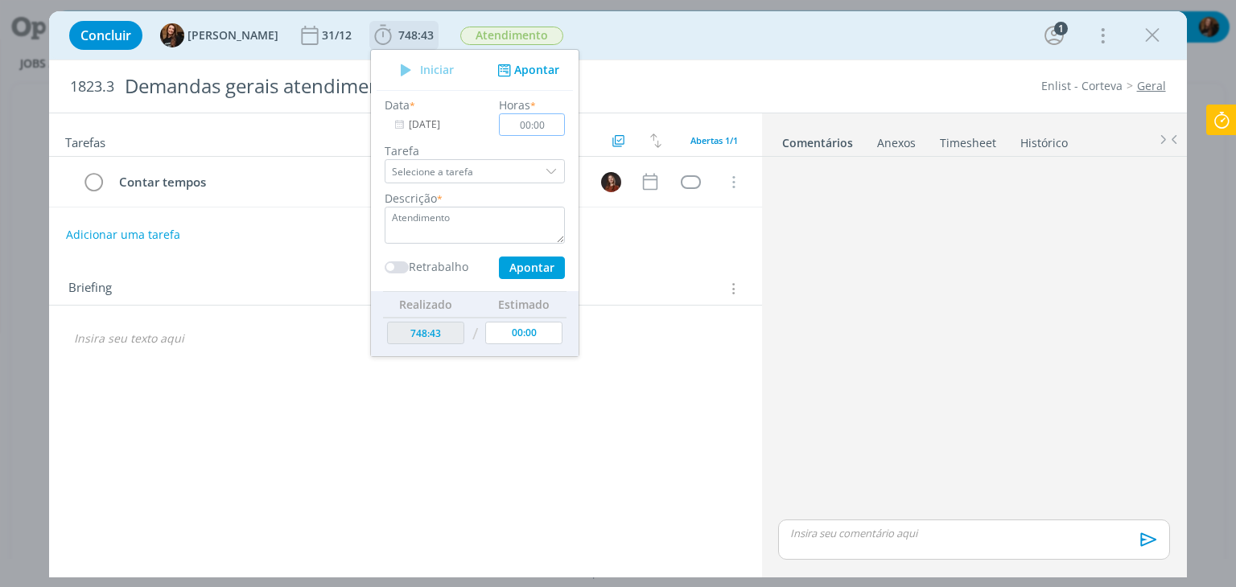
click at [539, 129] on input "00:00" at bounding box center [533, 124] width 66 height 23
type input "01:00"
click at [529, 265] on button "Apontar" at bounding box center [532, 268] width 66 height 23
type input "749:43"
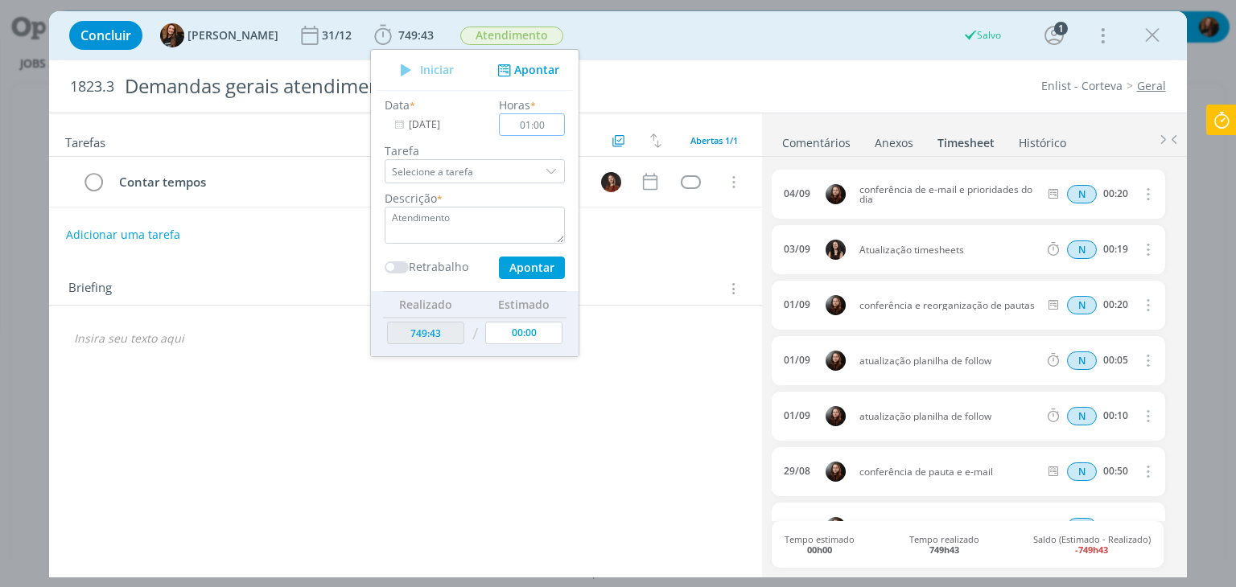
type input "[DATE]"
type input "00:00"
type input "751:03"
